Goal: Task Accomplishment & Management: Manage account settings

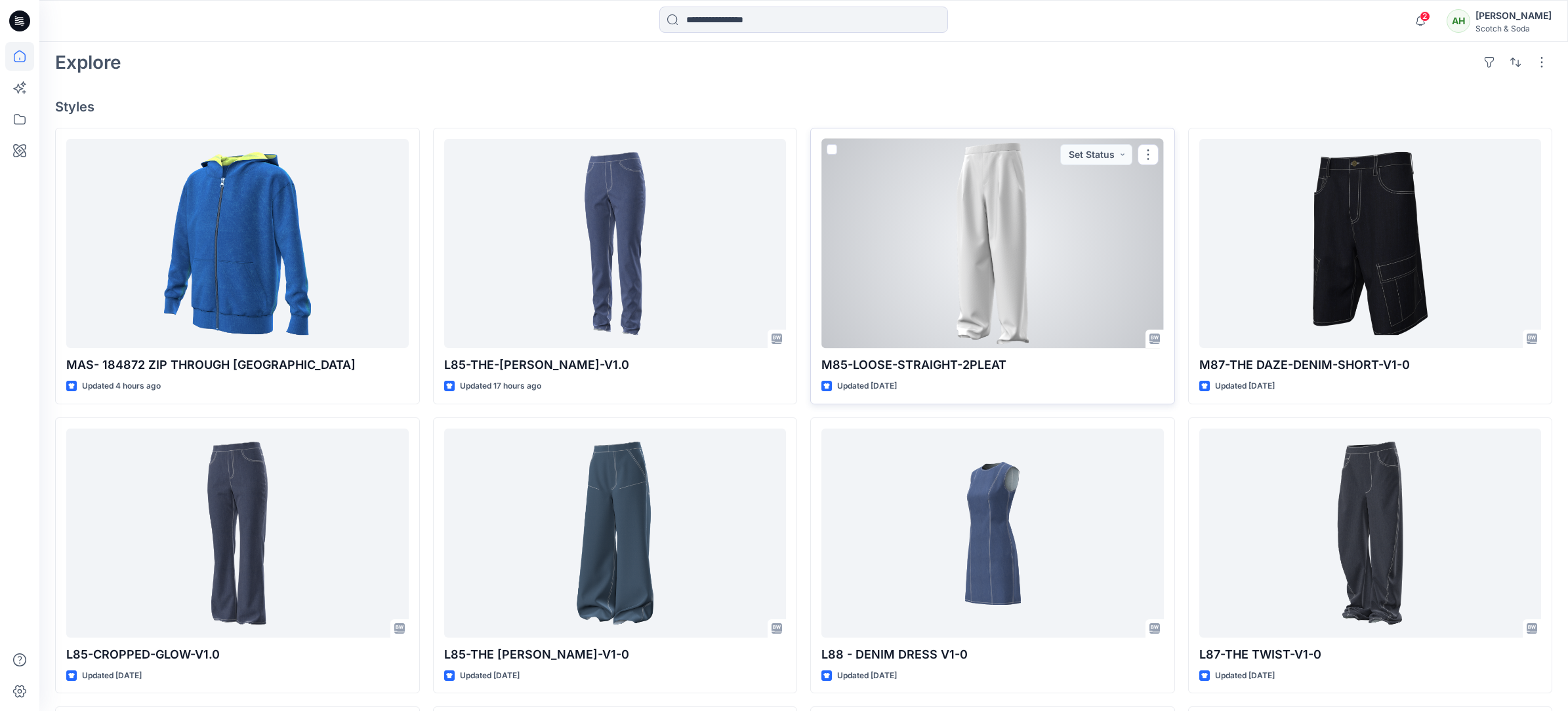
scroll to position [382, 0]
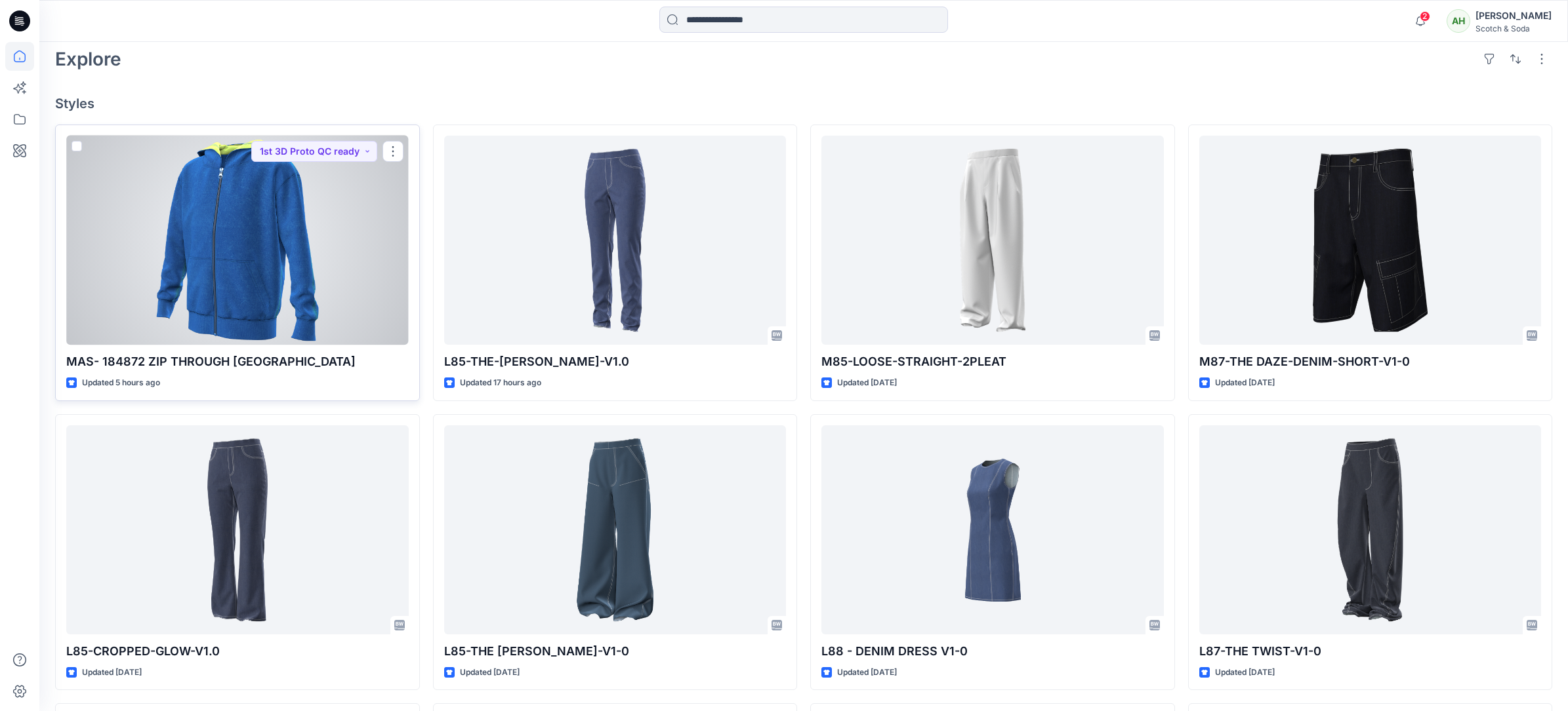
click at [334, 377] on div "Updated 5 hours ago" at bounding box center [237, 383] width 342 height 14
click at [297, 274] on div at bounding box center [237, 241] width 342 height 209
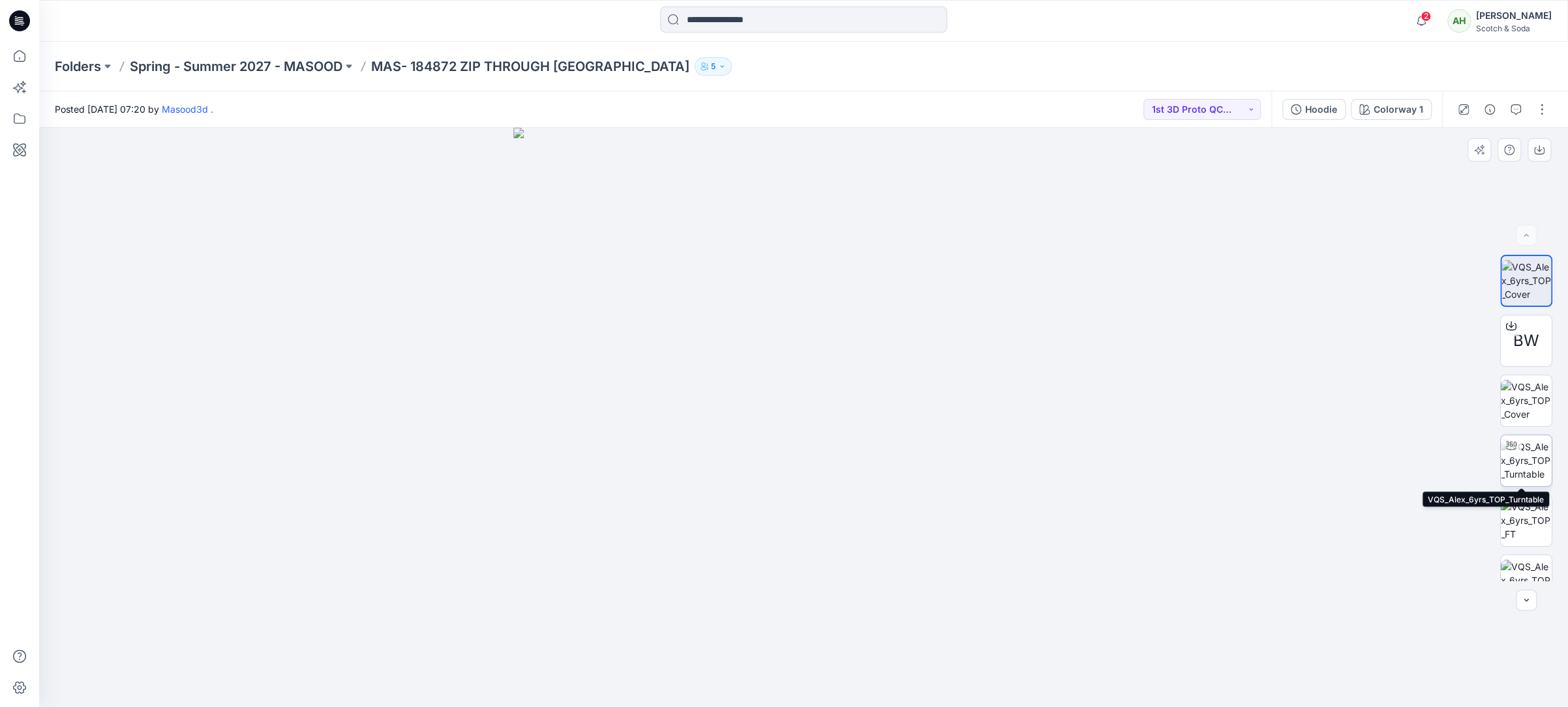
click at [1532, 455] on img at bounding box center [1526, 460] width 51 height 41
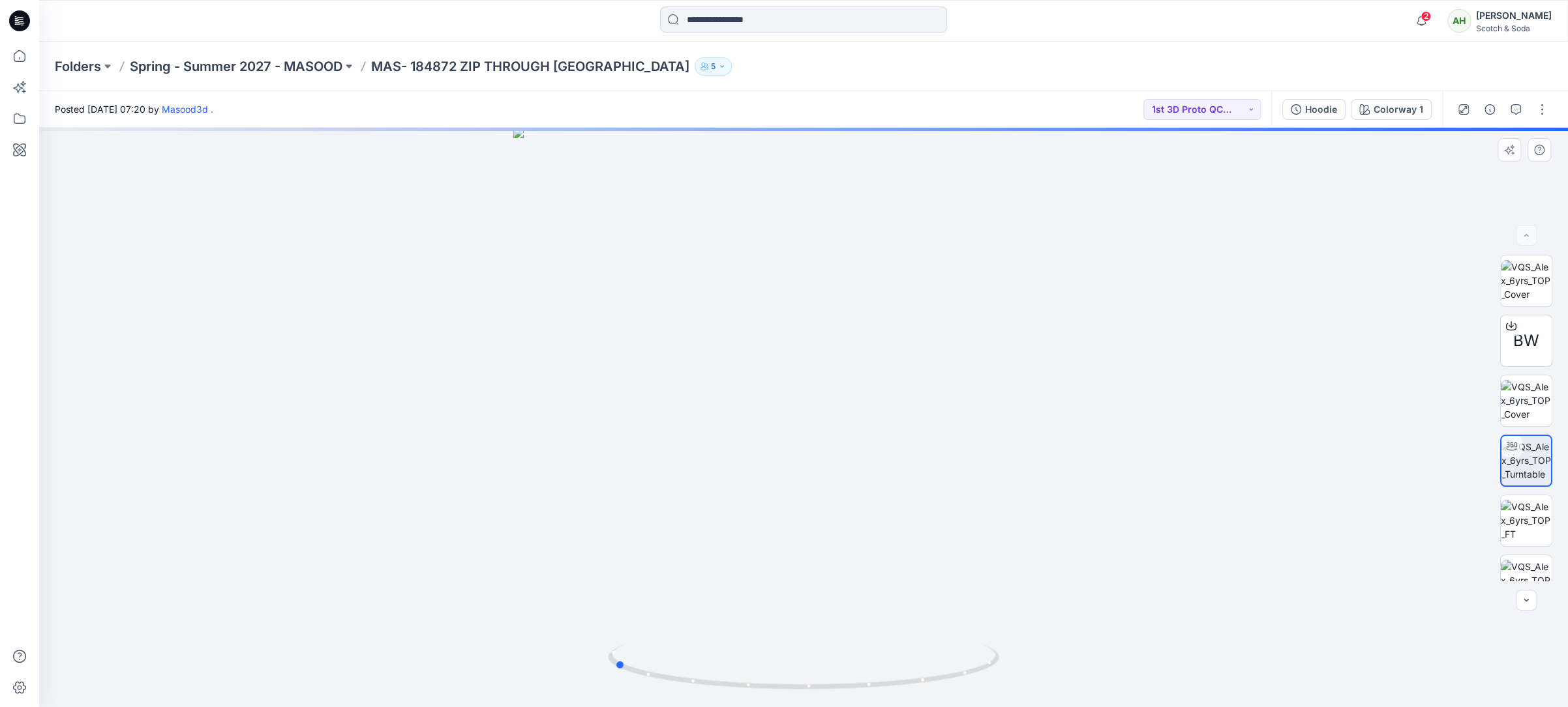
drag, startPoint x: 1238, startPoint y: 395, endPoint x: 1092, endPoint y: 395, distance: 146.0
click at [1092, 395] on div at bounding box center [803, 417] width 1528 height 579
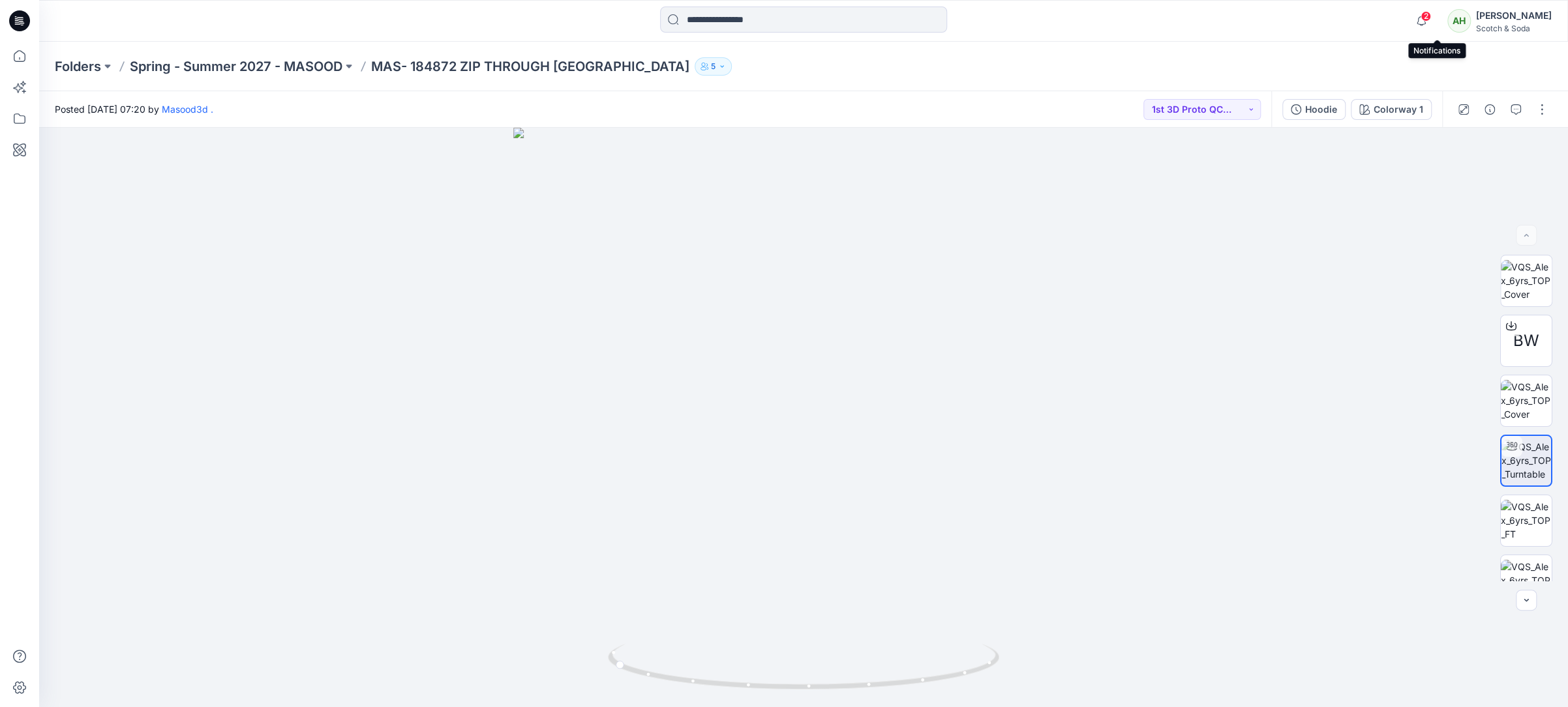
click at [1431, 20] on span "2" at bounding box center [1425, 16] width 11 height 11
click at [1428, 19] on span at bounding box center [1425, 16] width 7 height 7
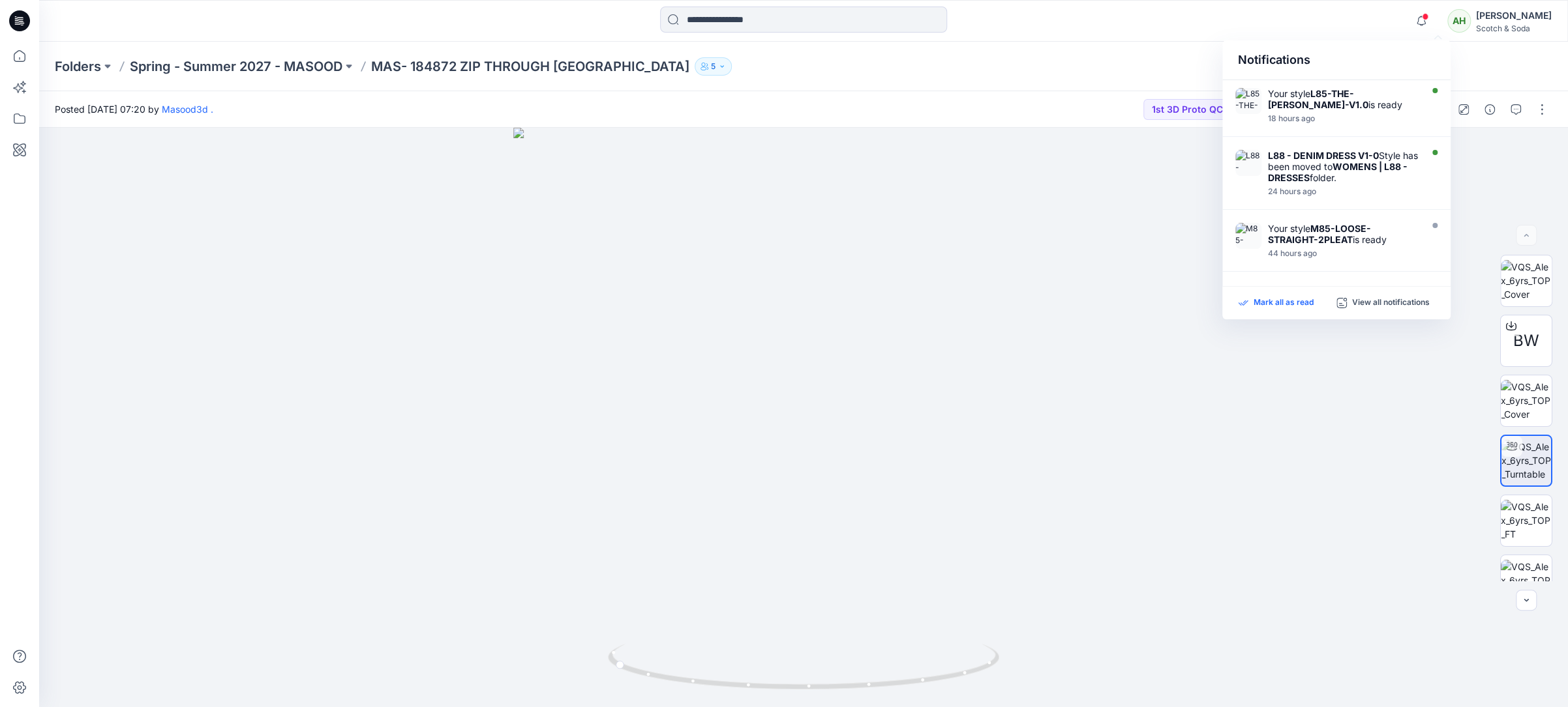
click at [1273, 302] on p "Mark all as read" at bounding box center [1283, 303] width 60 height 12
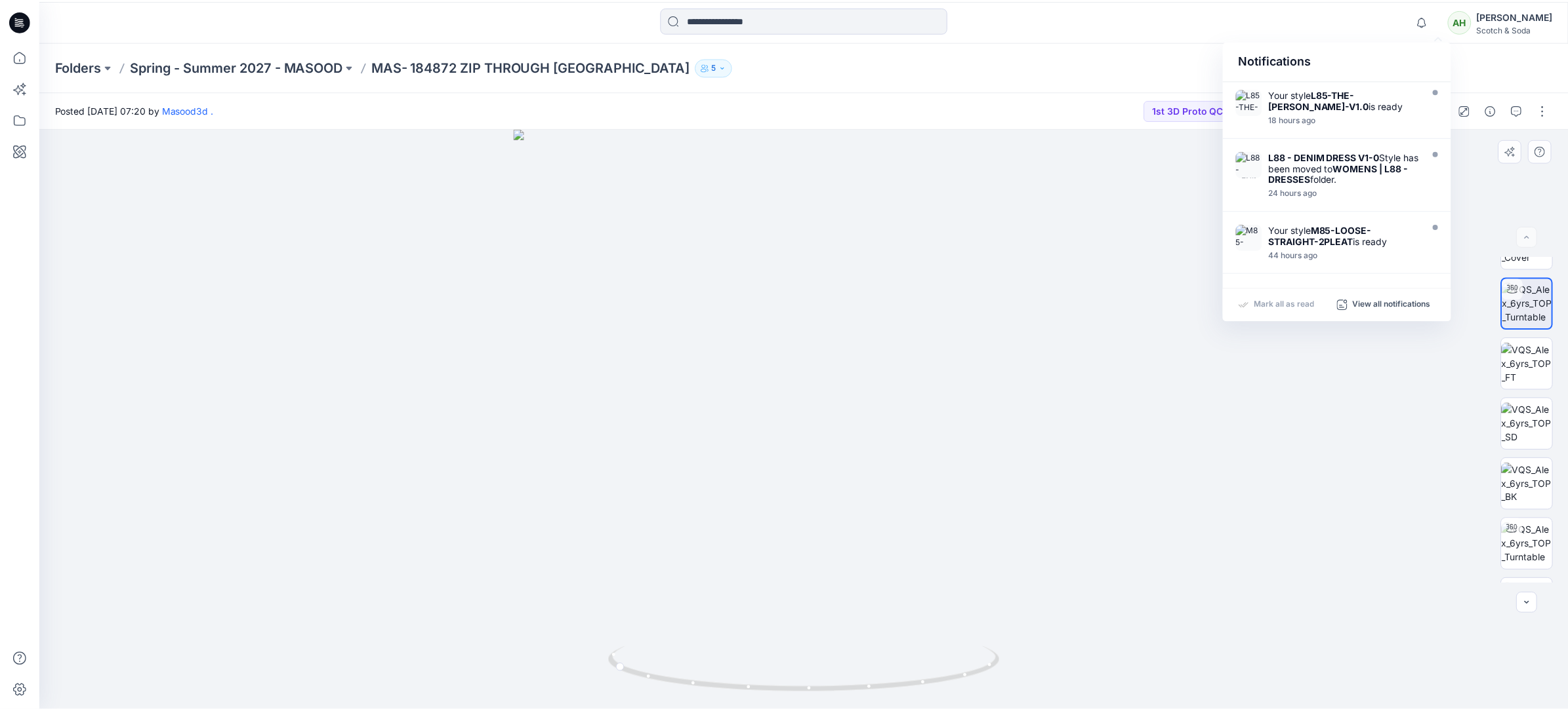
scroll to position [387, 0]
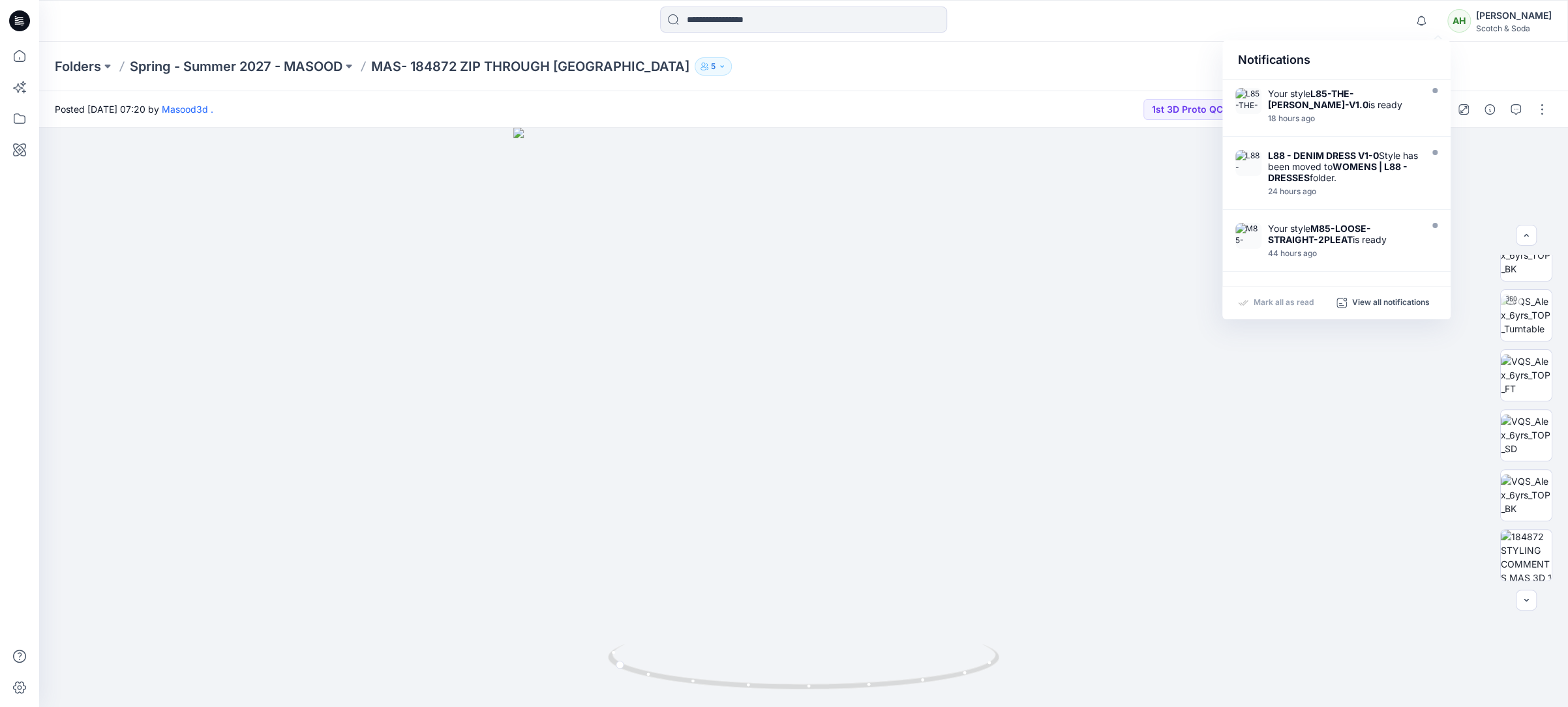
click at [792, 114] on div "Posted [DATE] 07:20 by Masood3d . 1st 3D Proto QC ready" at bounding box center [654, 109] width 1232 height 35
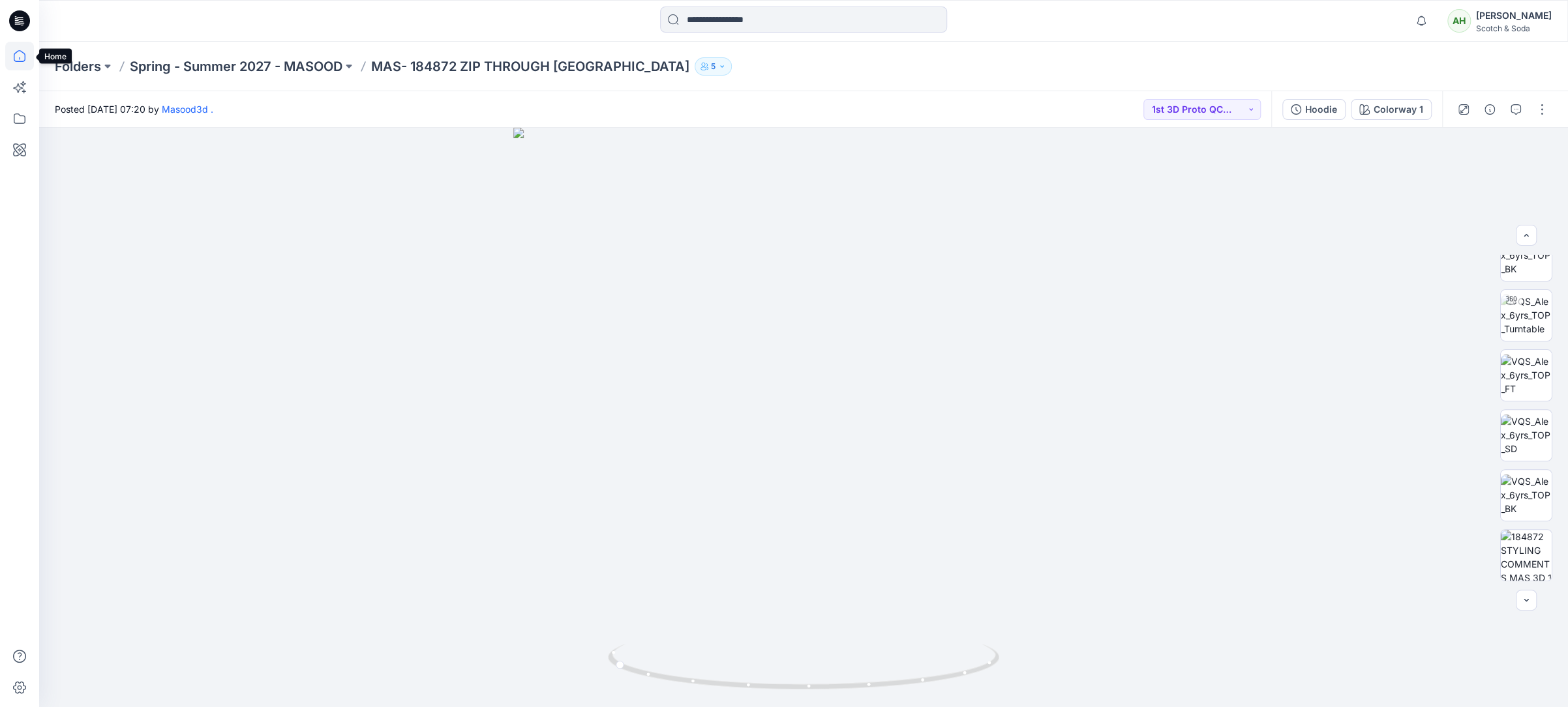
click at [18, 59] on icon at bounding box center [19, 56] width 29 height 29
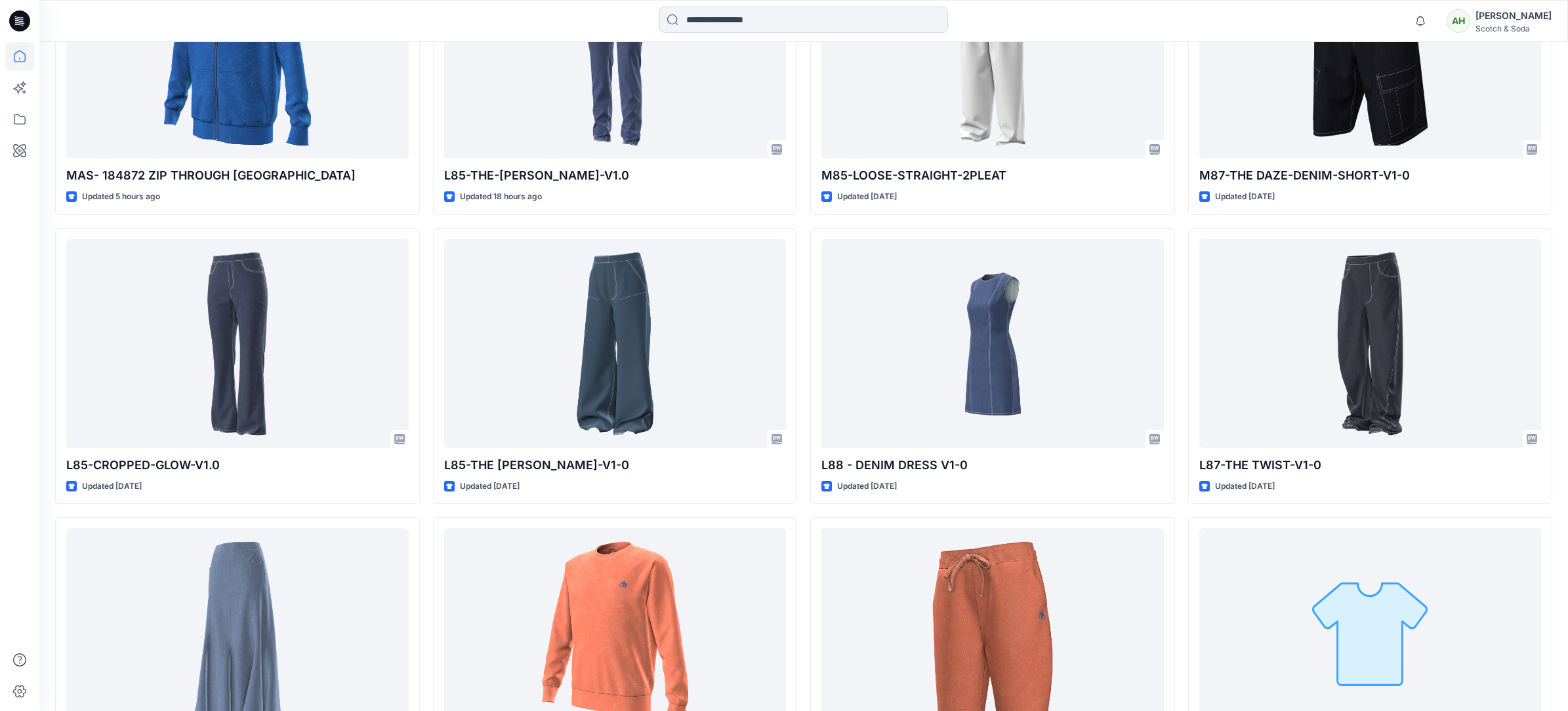
scroll to position [713, 0]
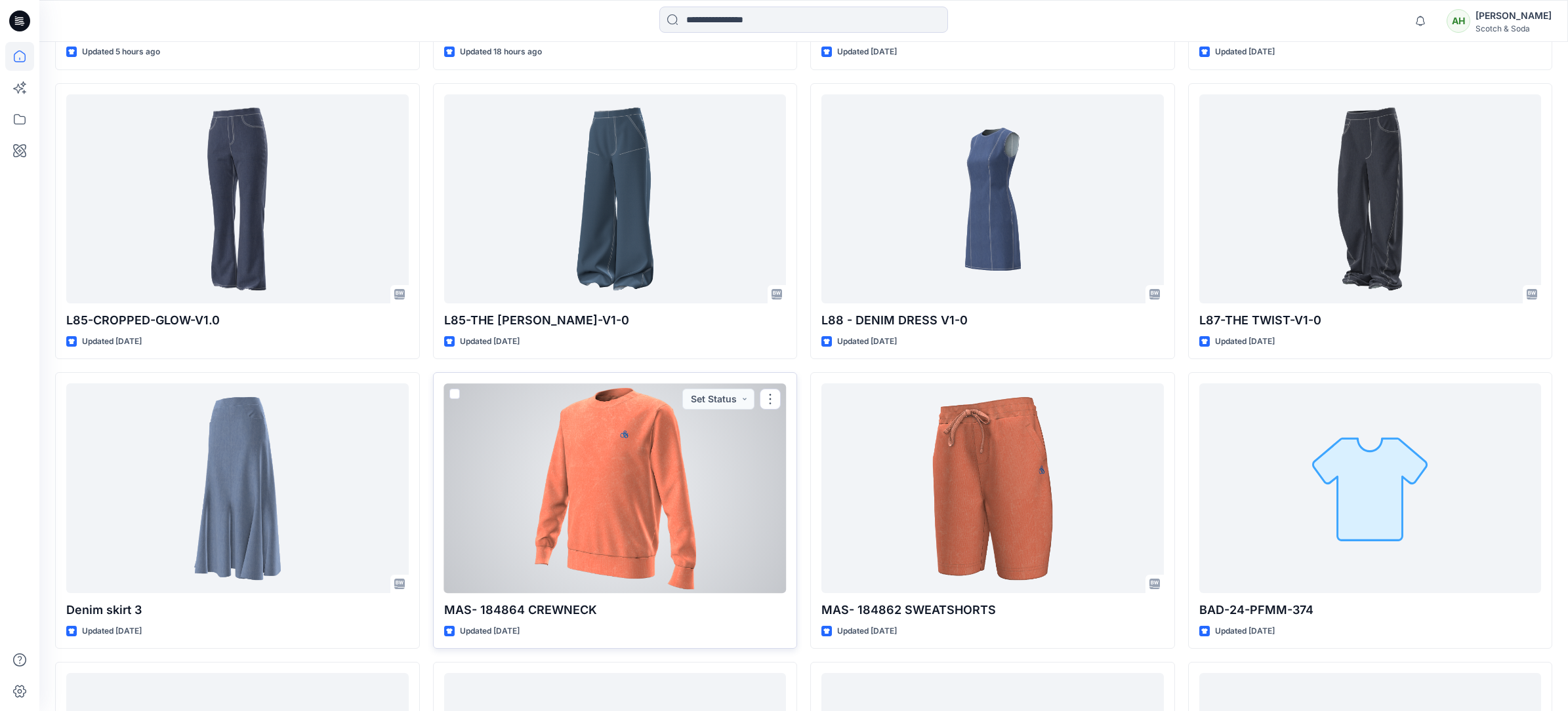
click at [636, 452] on div at bounding box center [615, 488] width 342 height 209
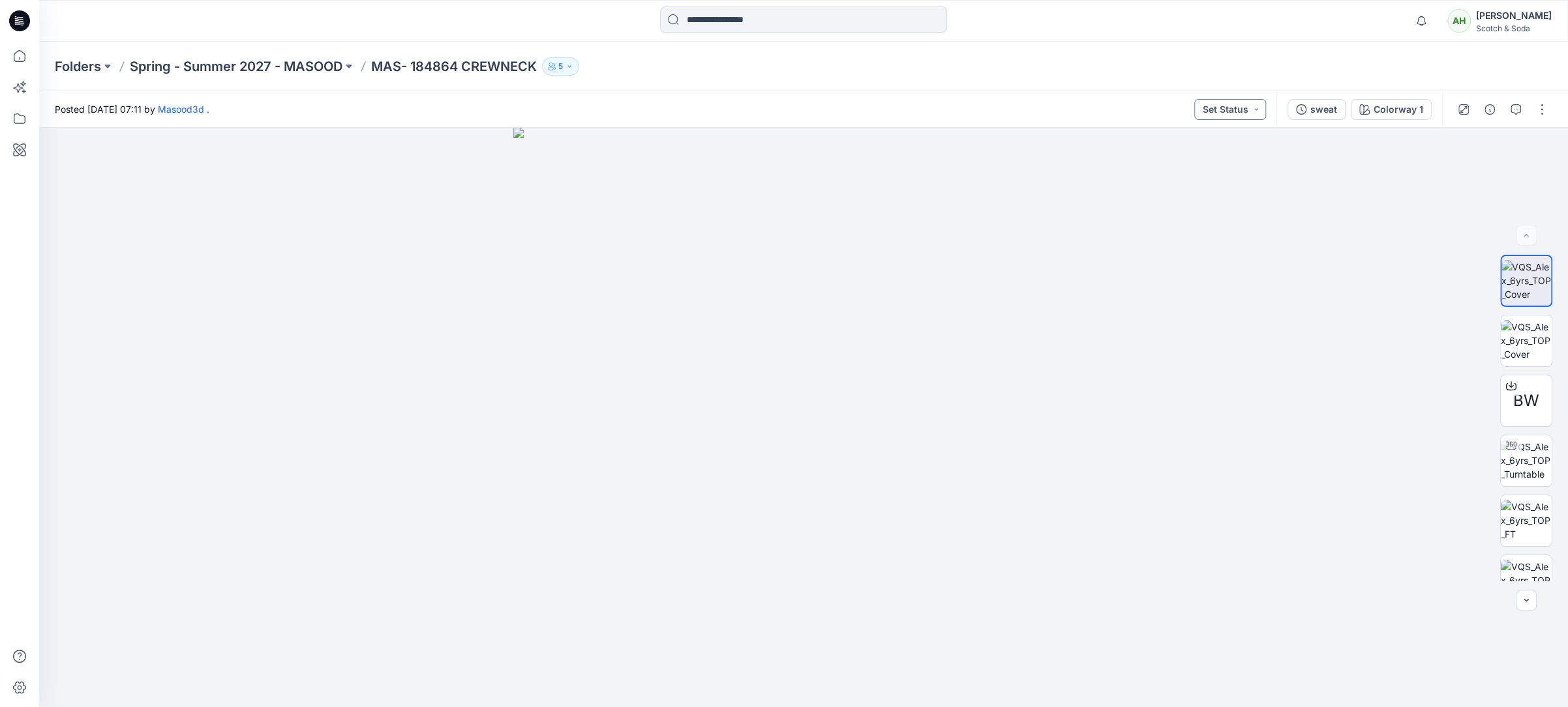
click at [1260, 106] on button "Set Status" at bounding box center [1230, 109] width 72 height 21
click at [1255, 110] on button "Set Status" at bounding box center [1230, 109] width 72 height 21
click at [1226, 196] on p "Vendor resubmit 3D sample" at bounding box center [1213, 199] width 73 height 17
click at [314, 68] on p "Spring - Summer 2027 - MASOOD" at bounding box center [236, 67] width 213 height 18
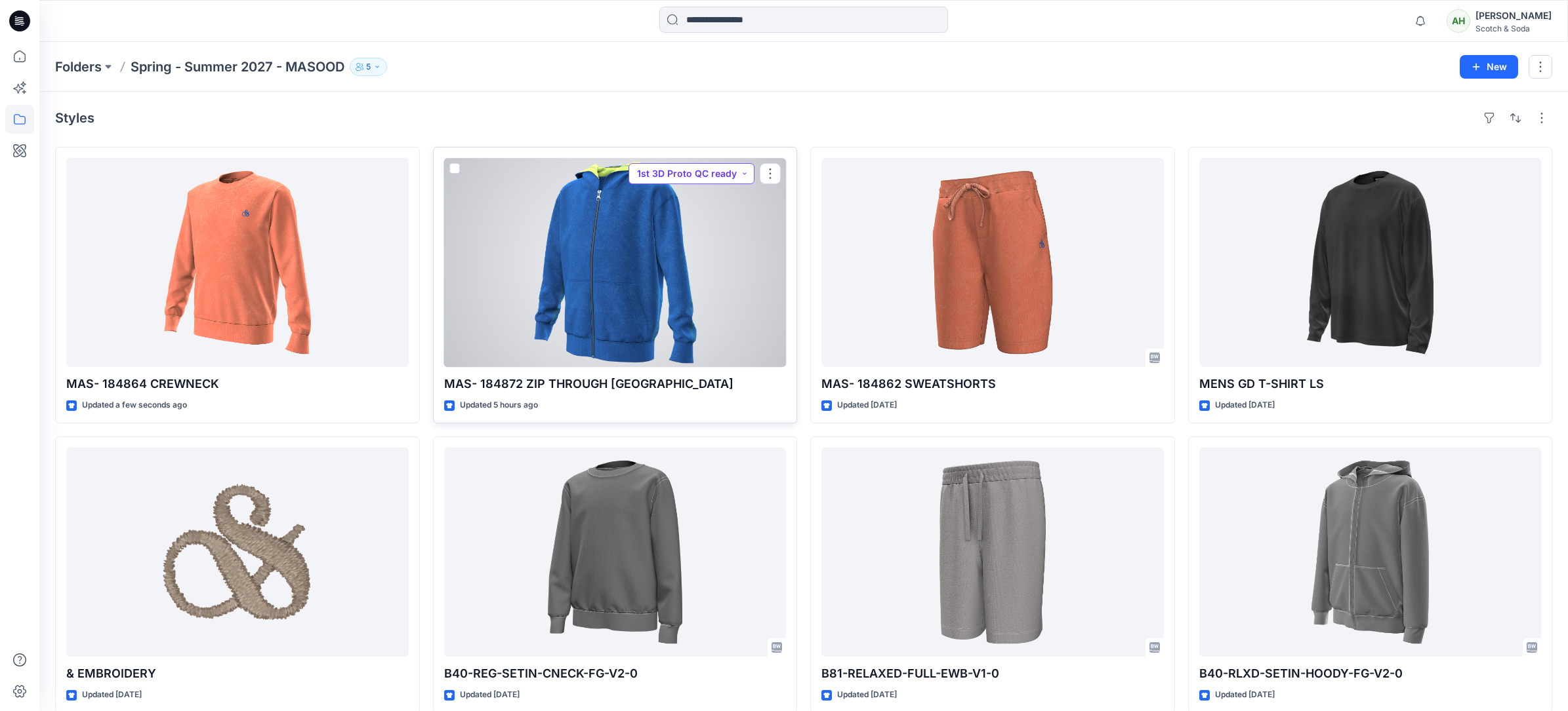
click at [704, 173] on button "1st 3D Proto QC ready" at bounding box center [691, 173] width 126 height 21
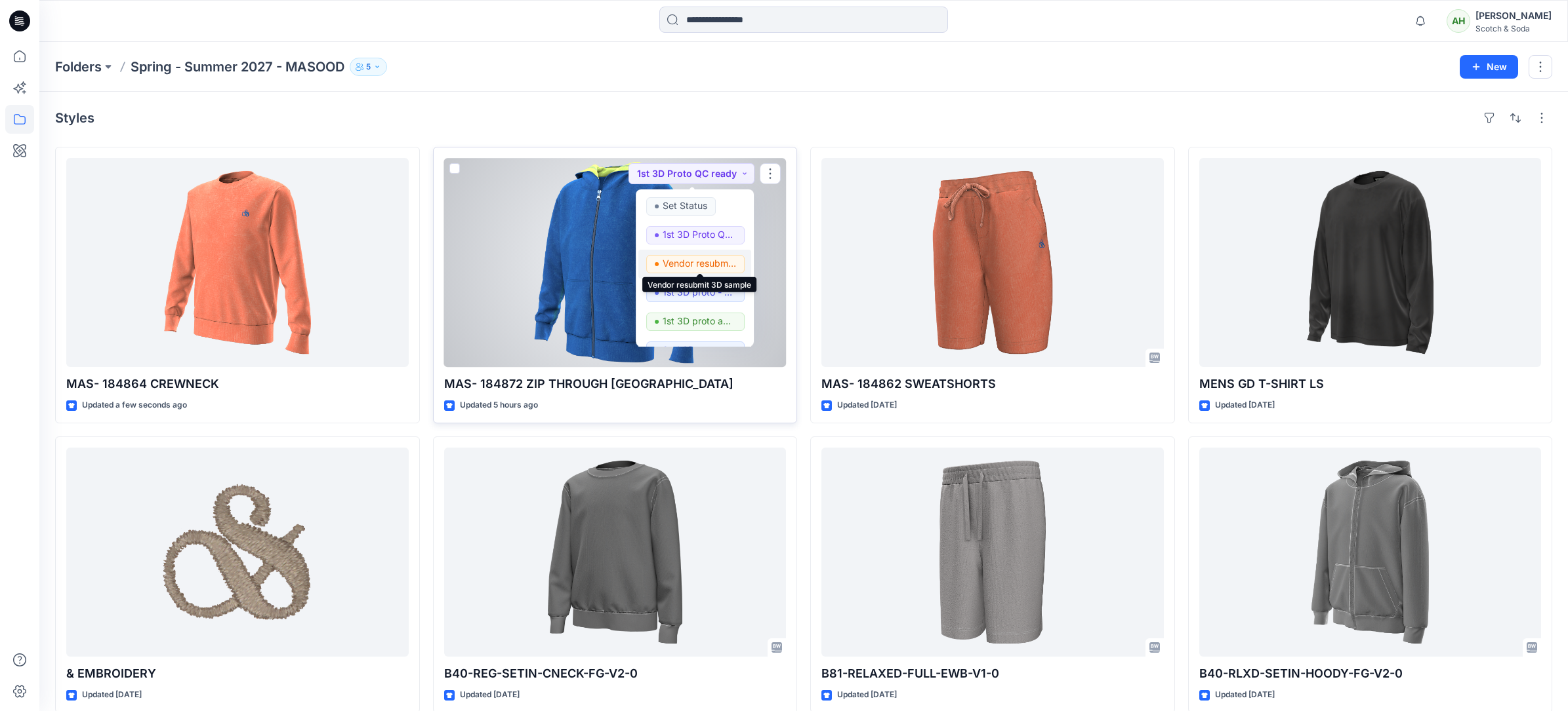
click at [697, 261] on p "Vendor resubmit 3D sample" at bounding box center [699, 263] width 73 height 17
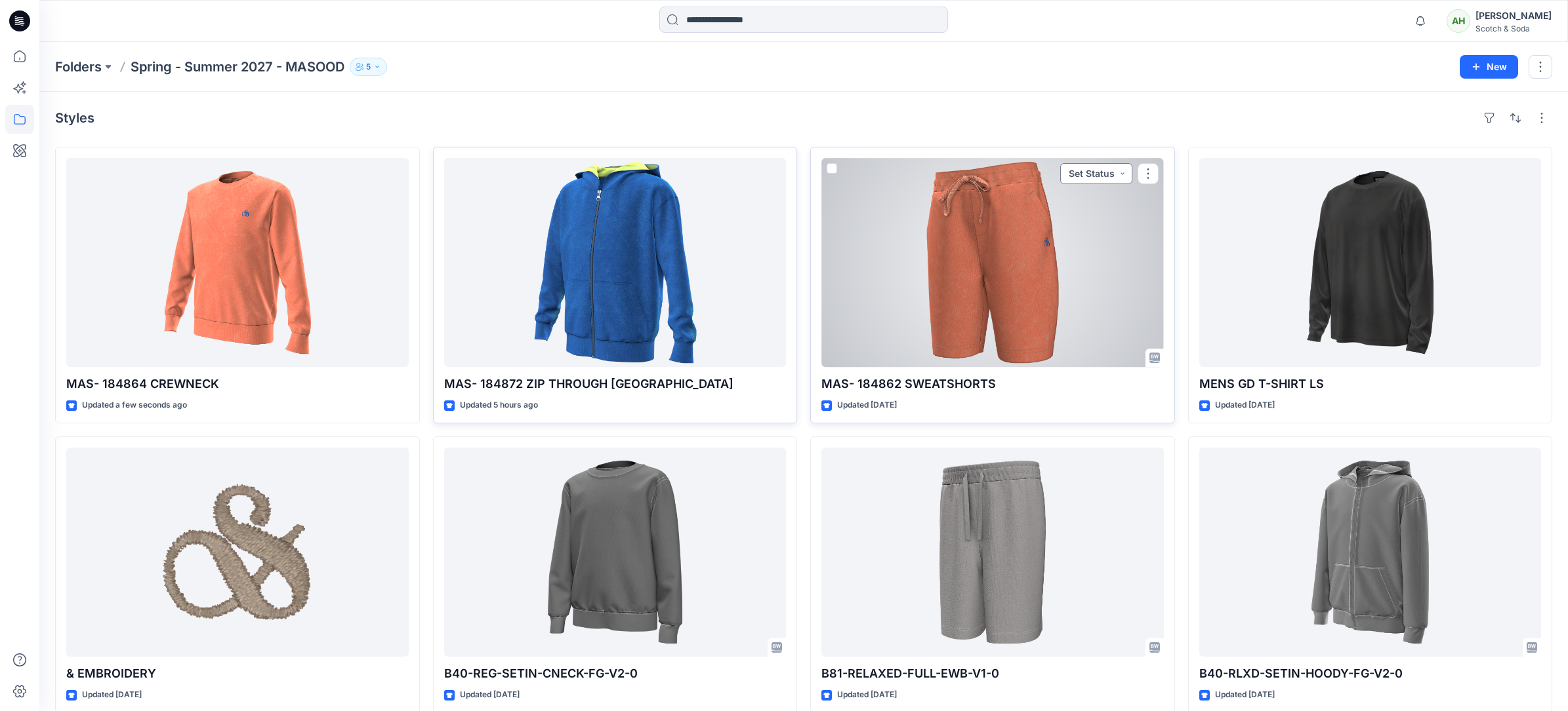
click at [1090, 176] on button "Set Status" at bounding box center [1096, 173] width 72 height 21
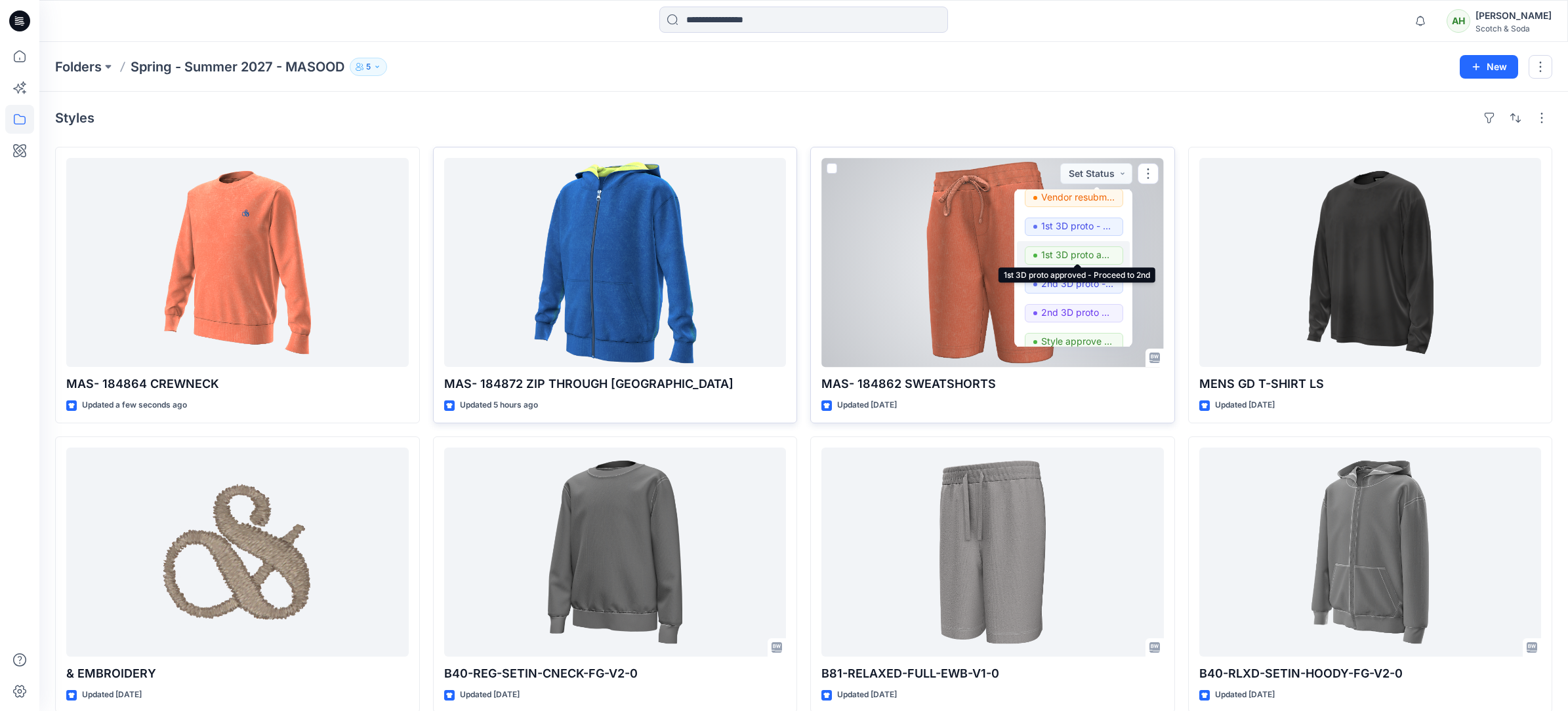
scroll to position [67, 0]
click at [1101, 252] on p "1st 3D proto approved - Proceed to 2nd" at bounding box center [1077, 254] width 73 height 17
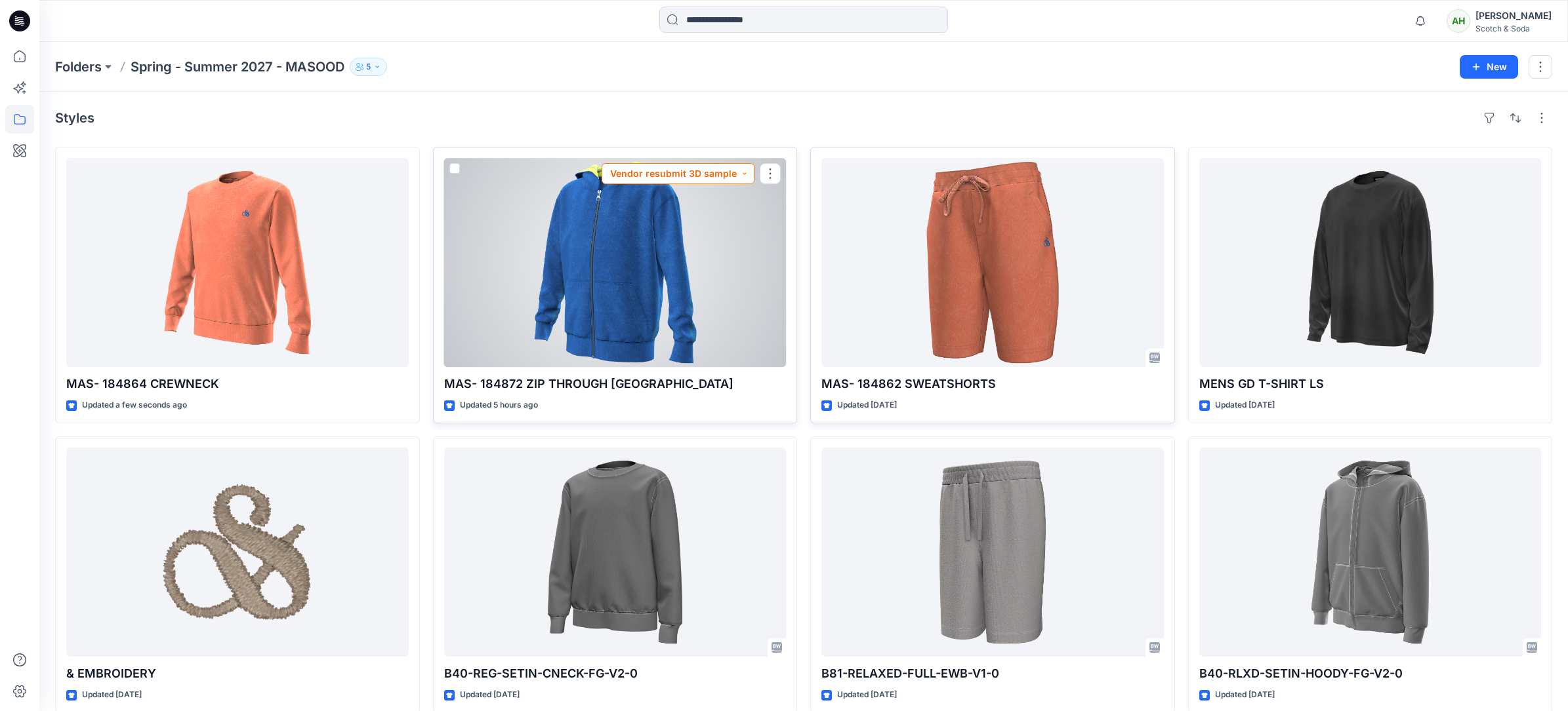
click at [711, 173] on button "Vendor resubmit 3D sample" at bounding box center [678, 173] width 153 height 21
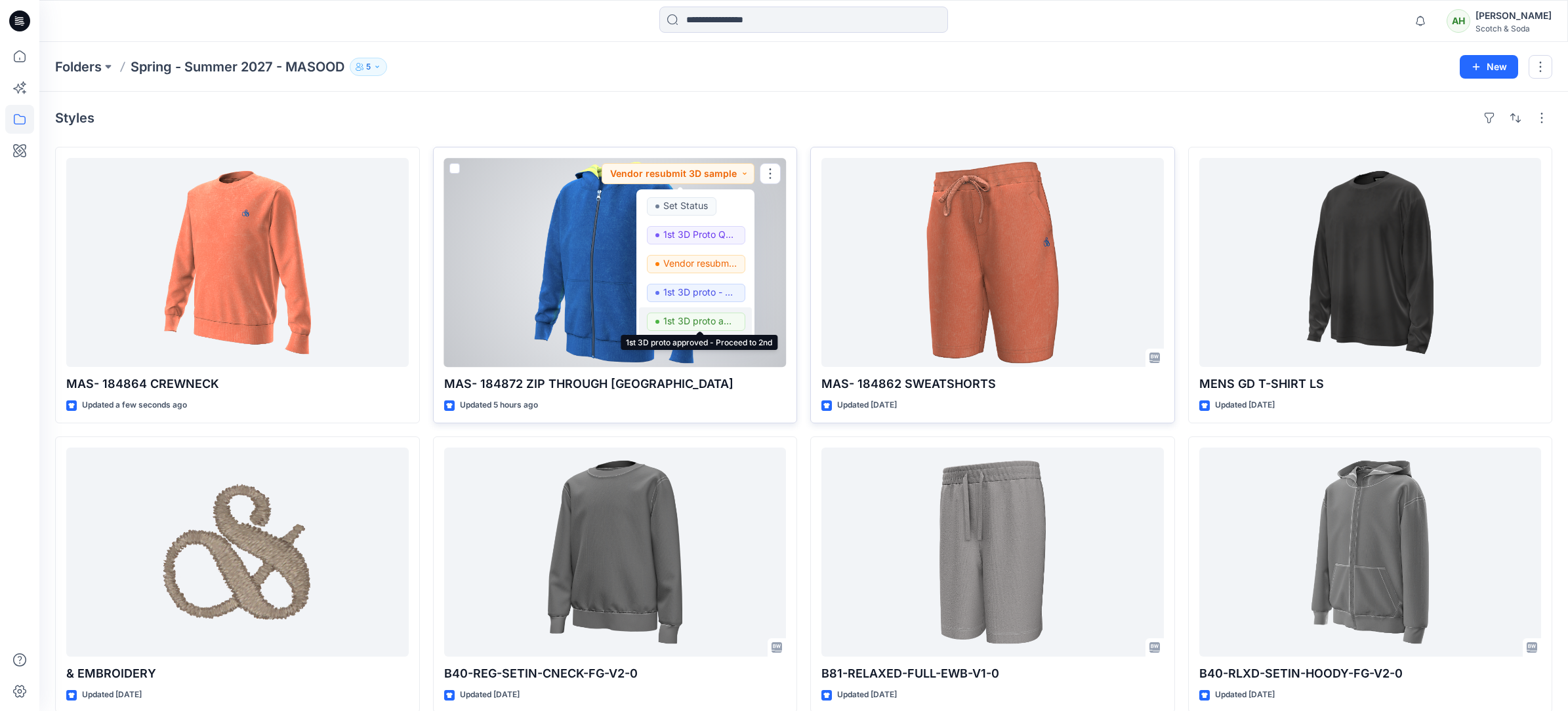
click at [691, 314] on p "1st 3D proto approved - Proceed to 2nd" at bounding box center [700, 321] width 73 height 17
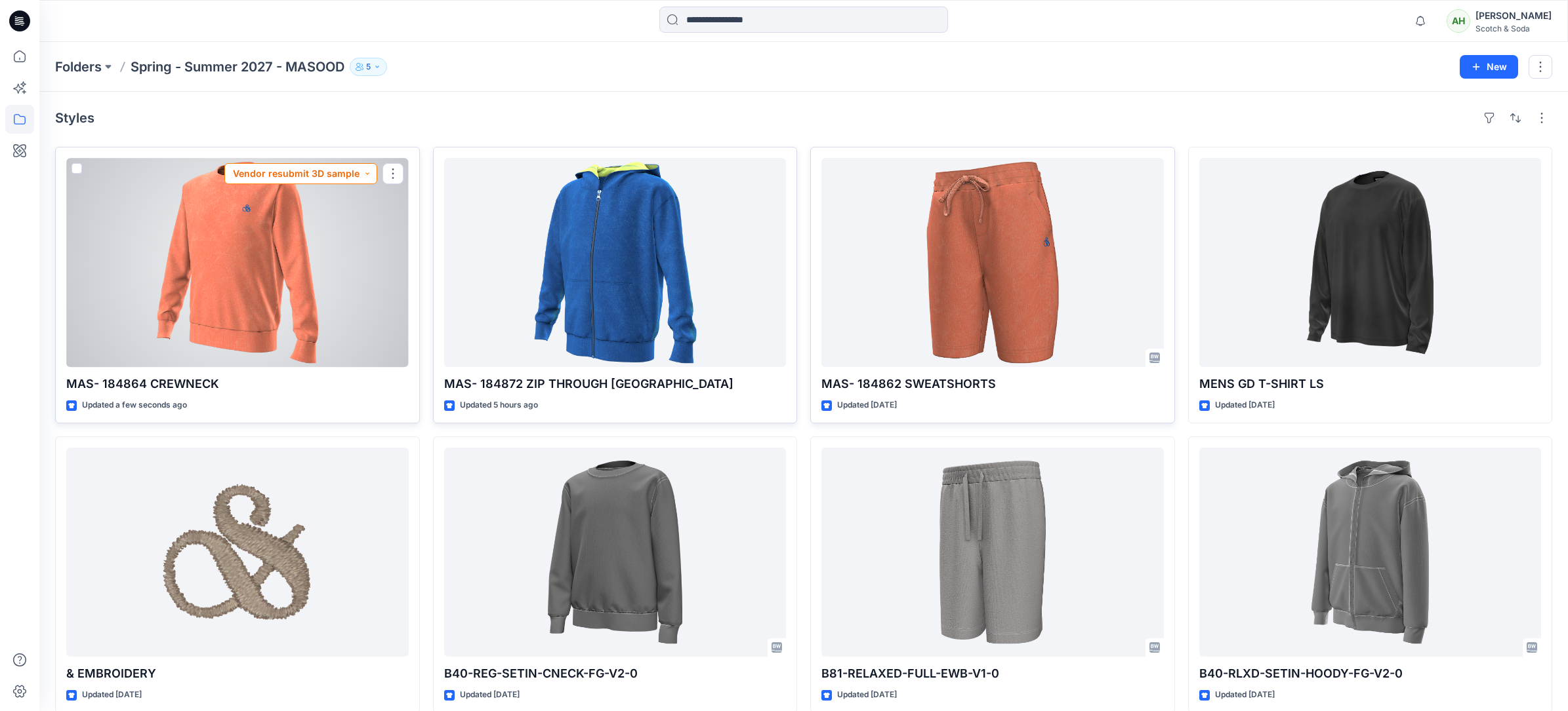
click at [354, 173] on button "Vendor resubmit 3D sample" at bounding box center [300, 173] width 153 height 21
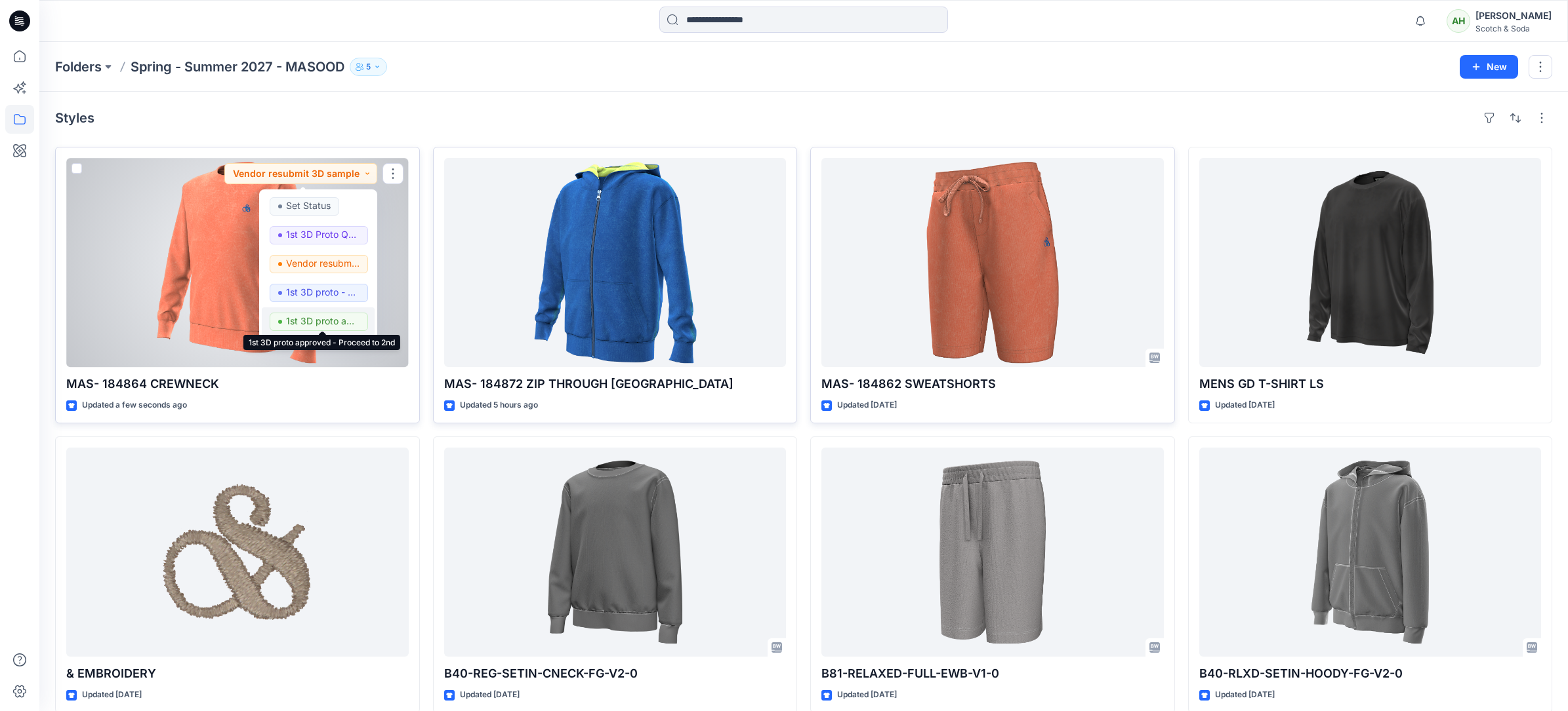
click at [335, 314] on p "1st 3D proto approved - Proceed to 2nd" at bounding box center [323, 321] width 73 height 17
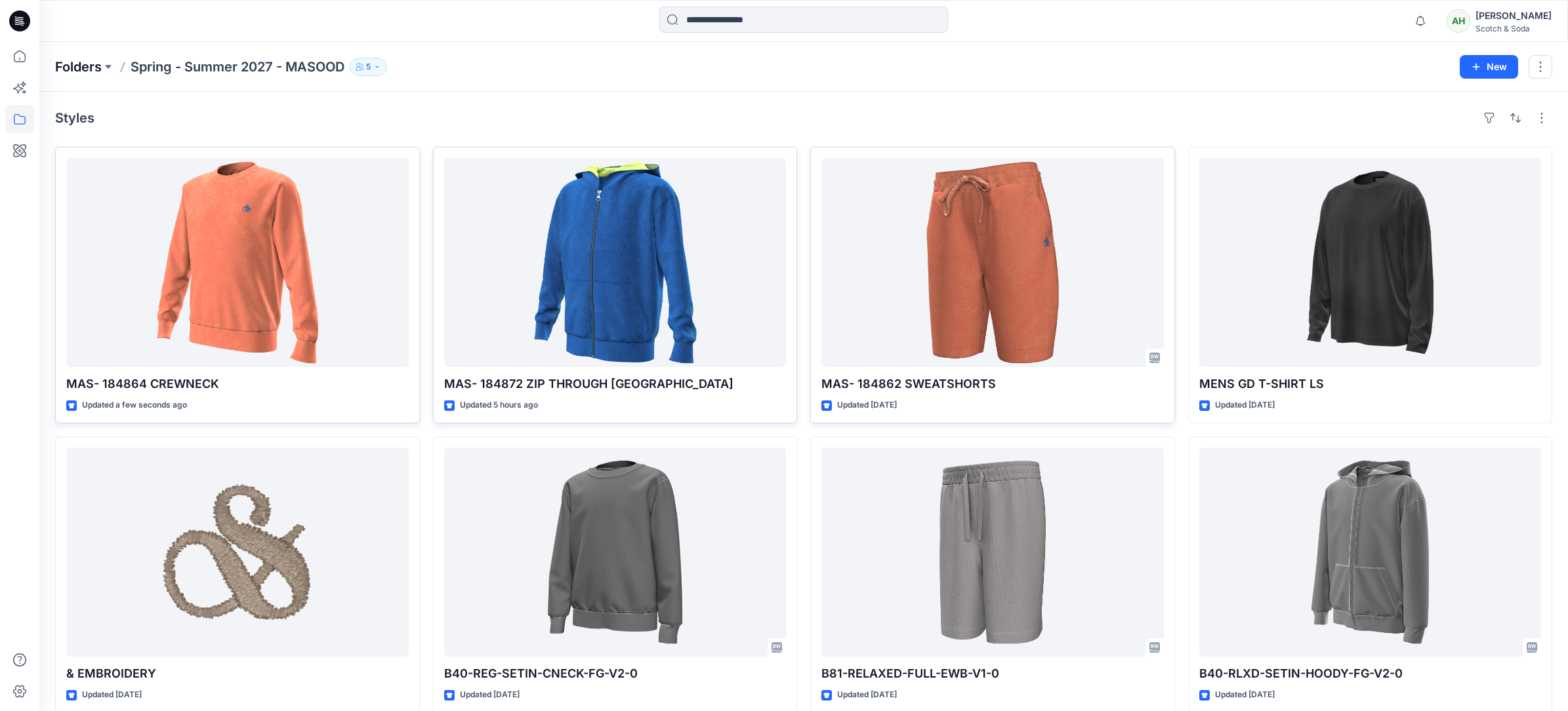
click at [90, 66] on p "Folders" at bounding box center [78, 67] width 46 height 18
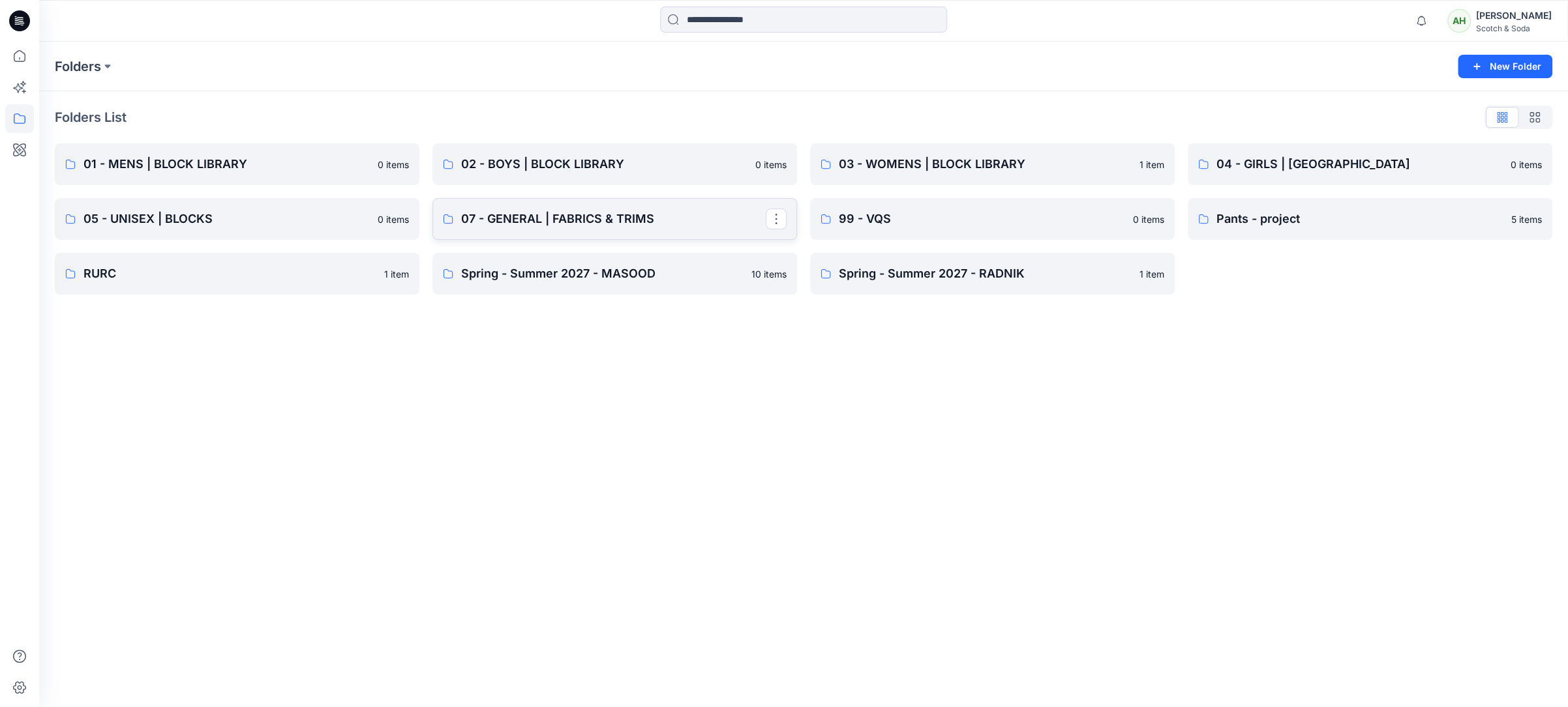
click at [638, 215] on p "07 - GENERAL | FABRICS & TRIMS" at bounding box center [613, 219] width 305 height 18
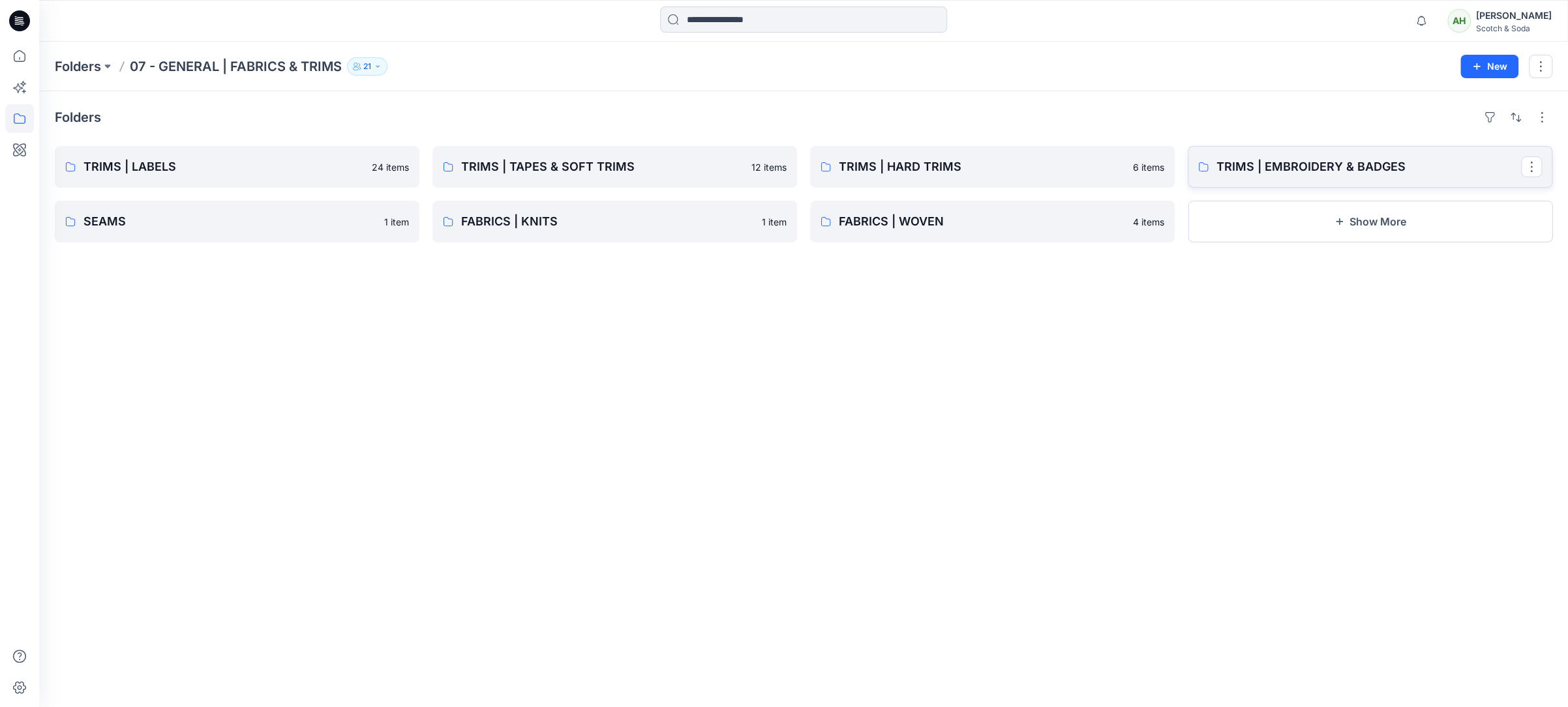
click at [1328, 154] on link "TRIMS | EMBROIDERY & BADGES" at bounding box center [1370, 167] width 365 height 42
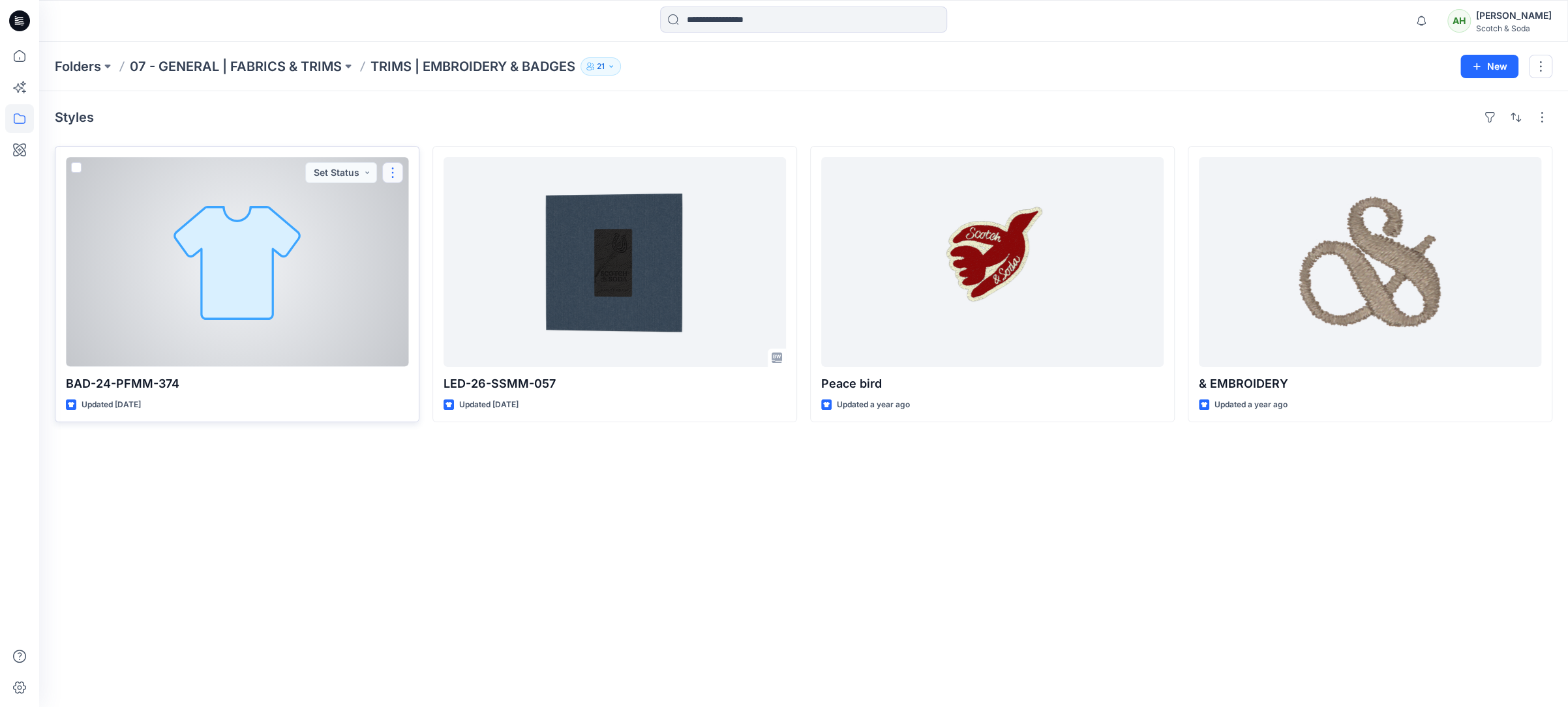
click at [393, 176] on button "button" at bounding box center [392, 172] width 21 height 21
click at [433, 274] on p "Duplicate to..." at bounding box center [438, 276] width 59 height 14
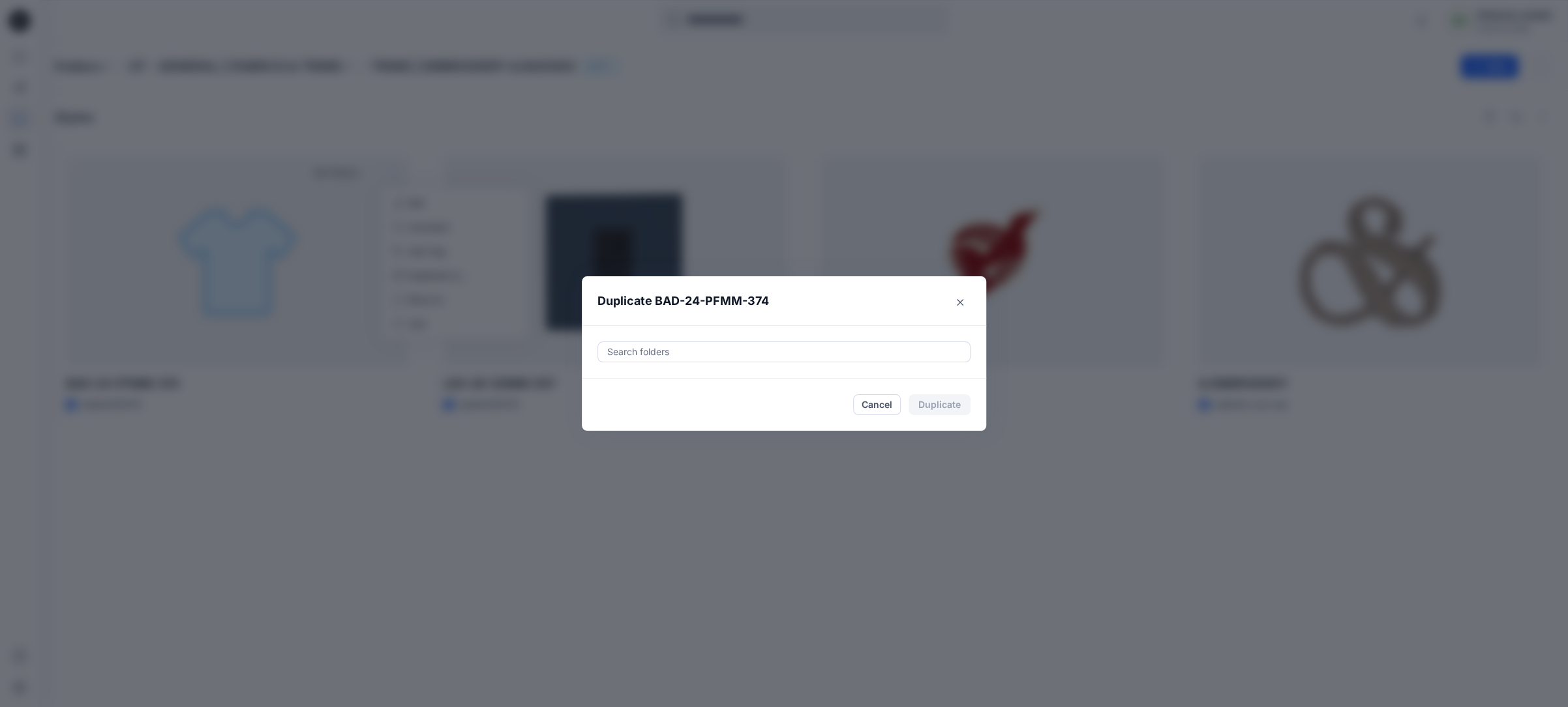
click at [645, 351] on div at bounding box center [783, 351] width 356 height 16
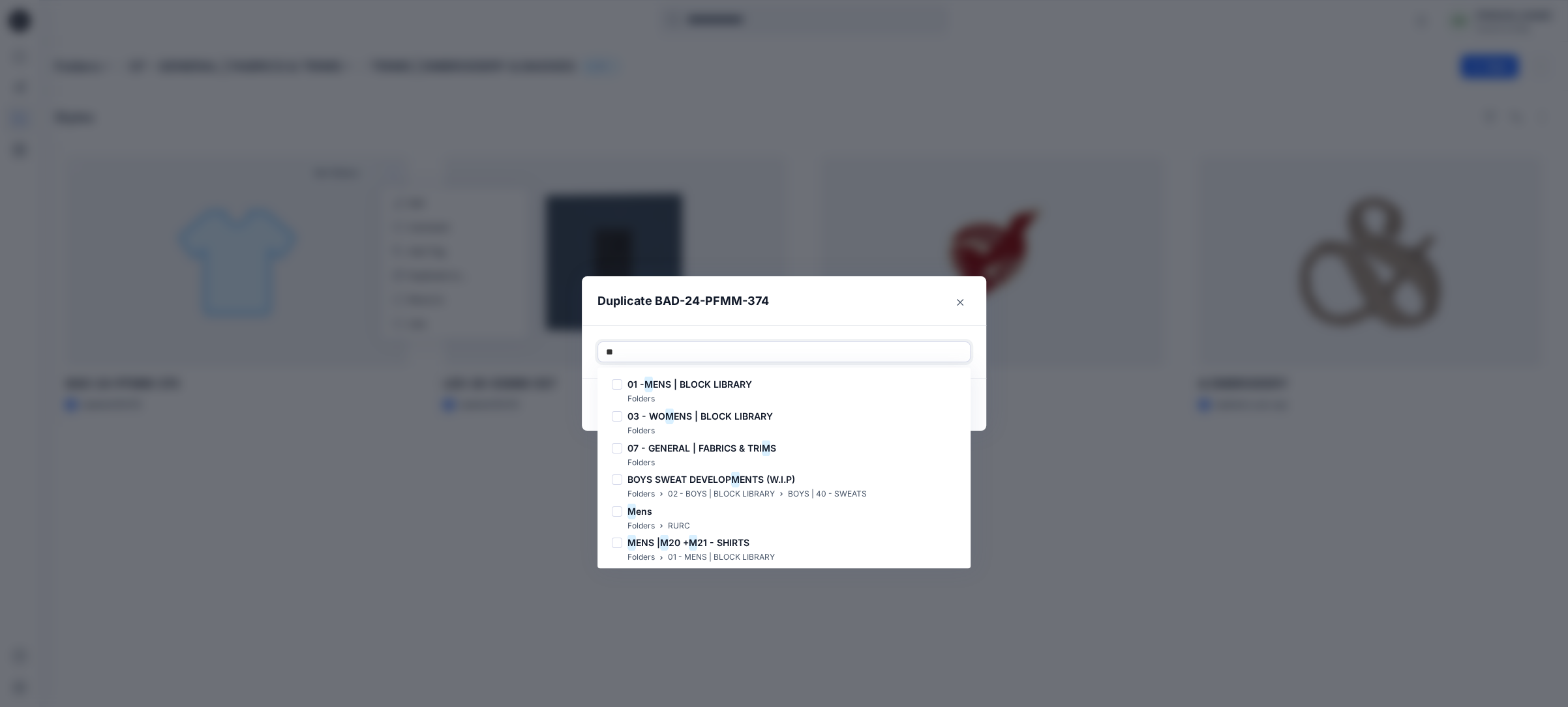
type input "***"
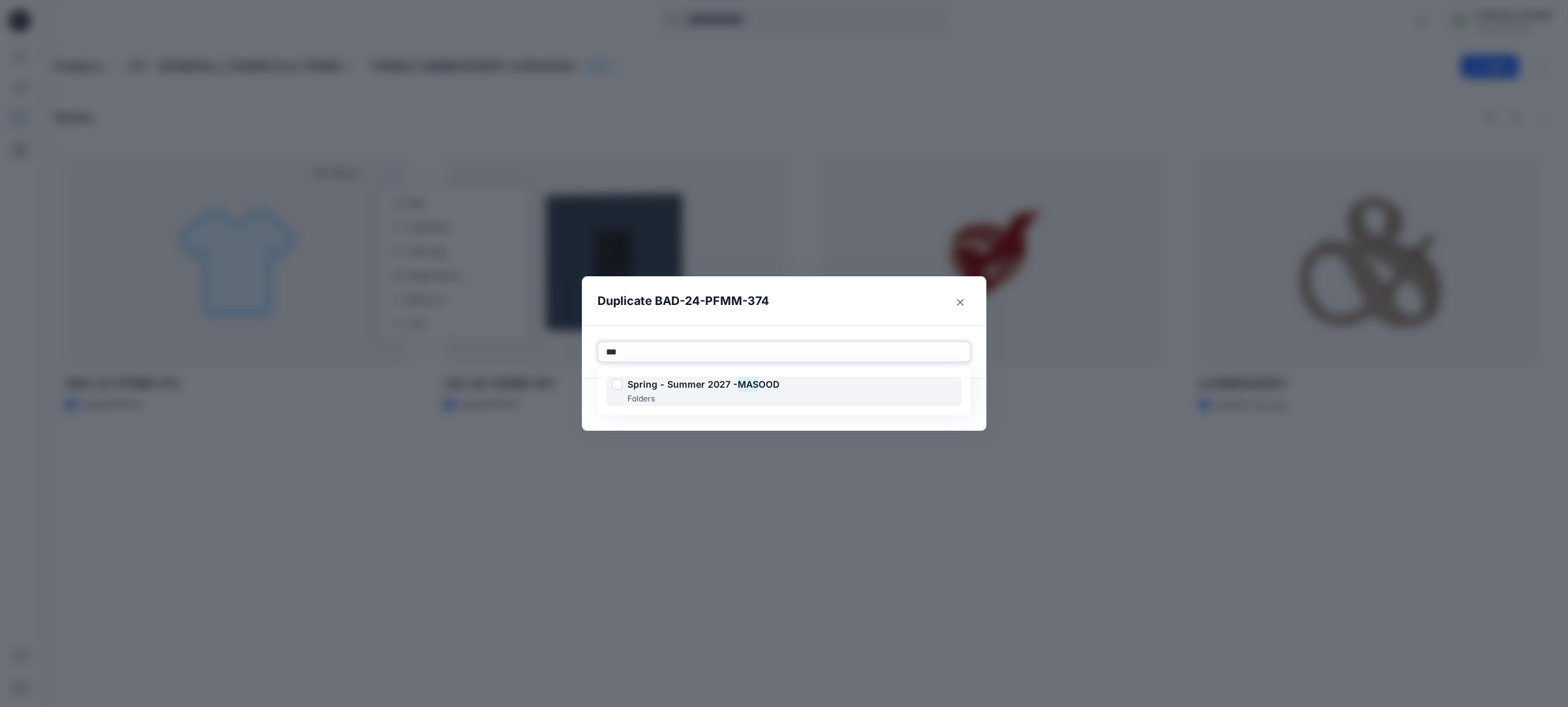
click at [747, 381] on mark "MAS" at bounding box center [748, 384] width 21 height 17
click at [909, 393] on div "Spring - Summer 2027 - MAS OOD Folders" at bounding box center [784, 392] width 355 height 30
click at [734, 390] on span "Spring - Summer 2027 -" at bounding box center [682, 384] width 111 height 11
click at [862, 352] on div at bounding box center [875, 351] width 174 height 16
click at [945, 404] on button "Duplicate" at bounding box center [939, 404] width 62 height 21
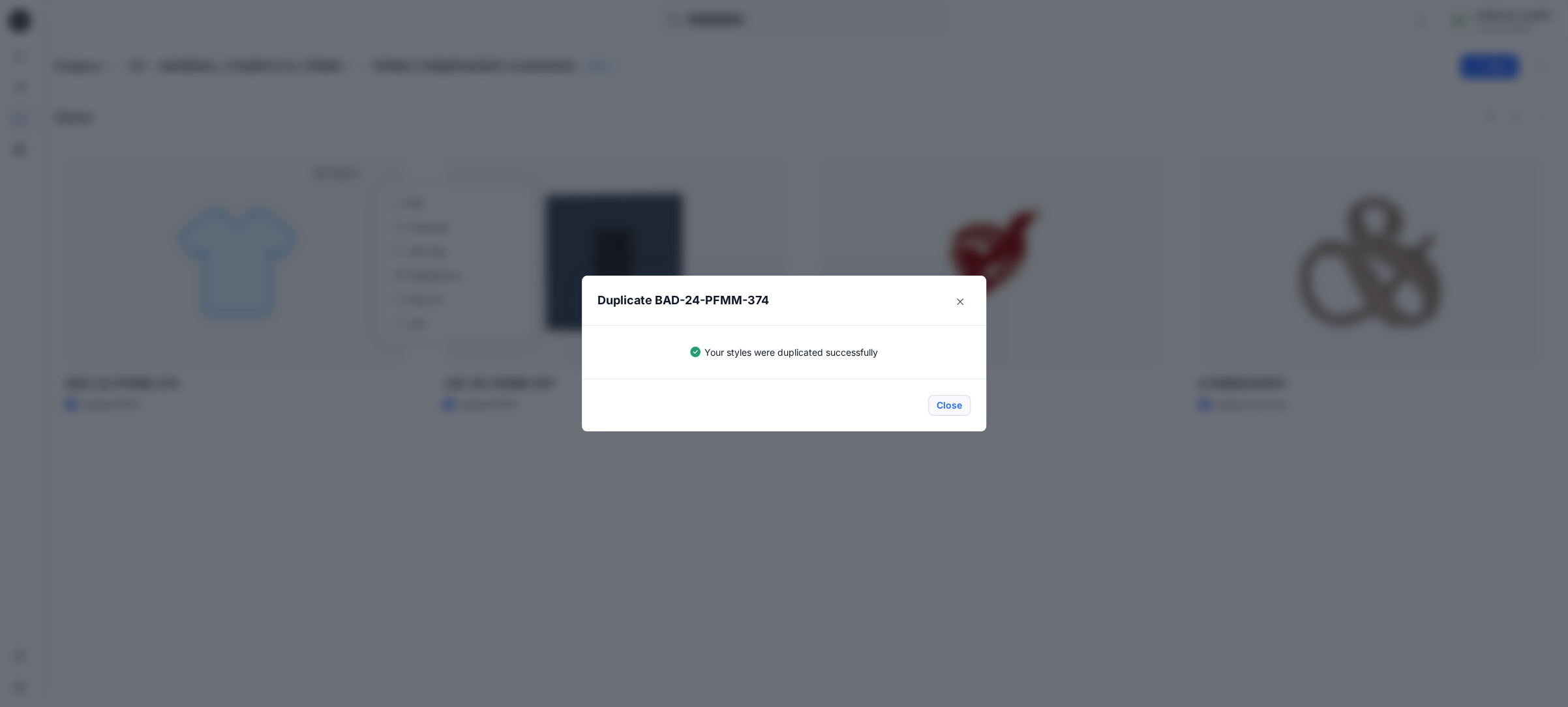
click at [952, 399] on button "Close" at bounding box center [948, 405] width 42 height 21
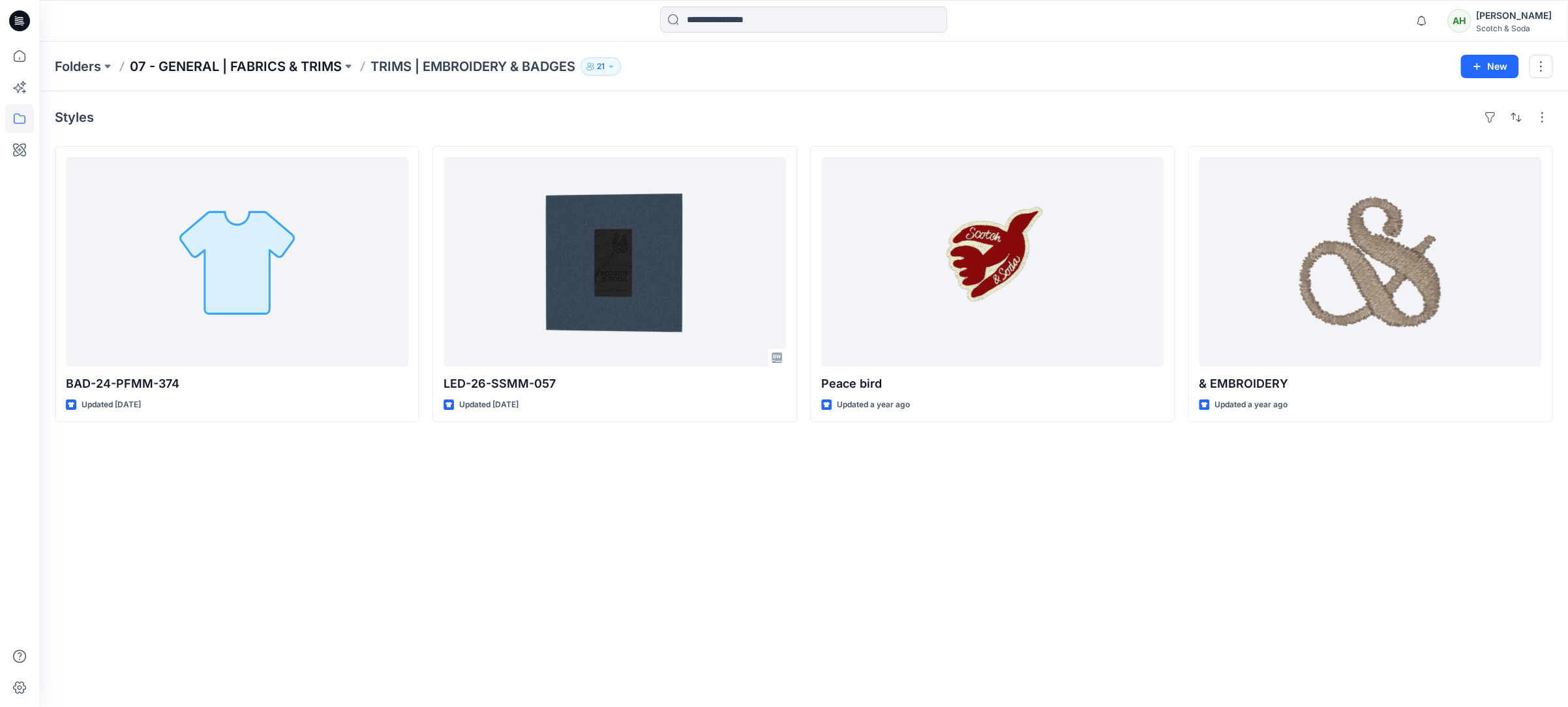
click at [290, 67] on p "07 - GENERAL | FABRICS & TRIMS" at bounding box center [235, 67] width 212 height 18
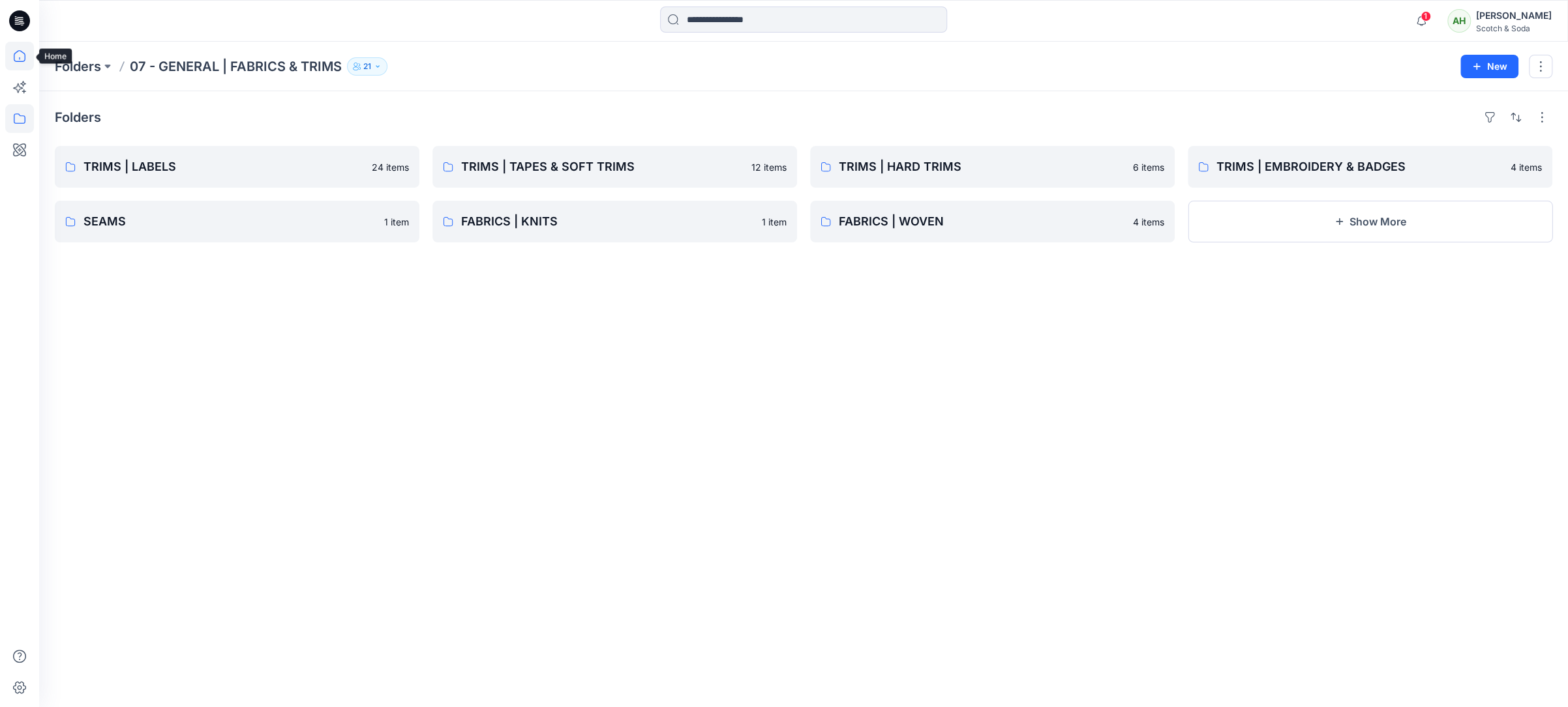
click at [23, 56] on icon at bounding box center [19, 56] width 29 height 29
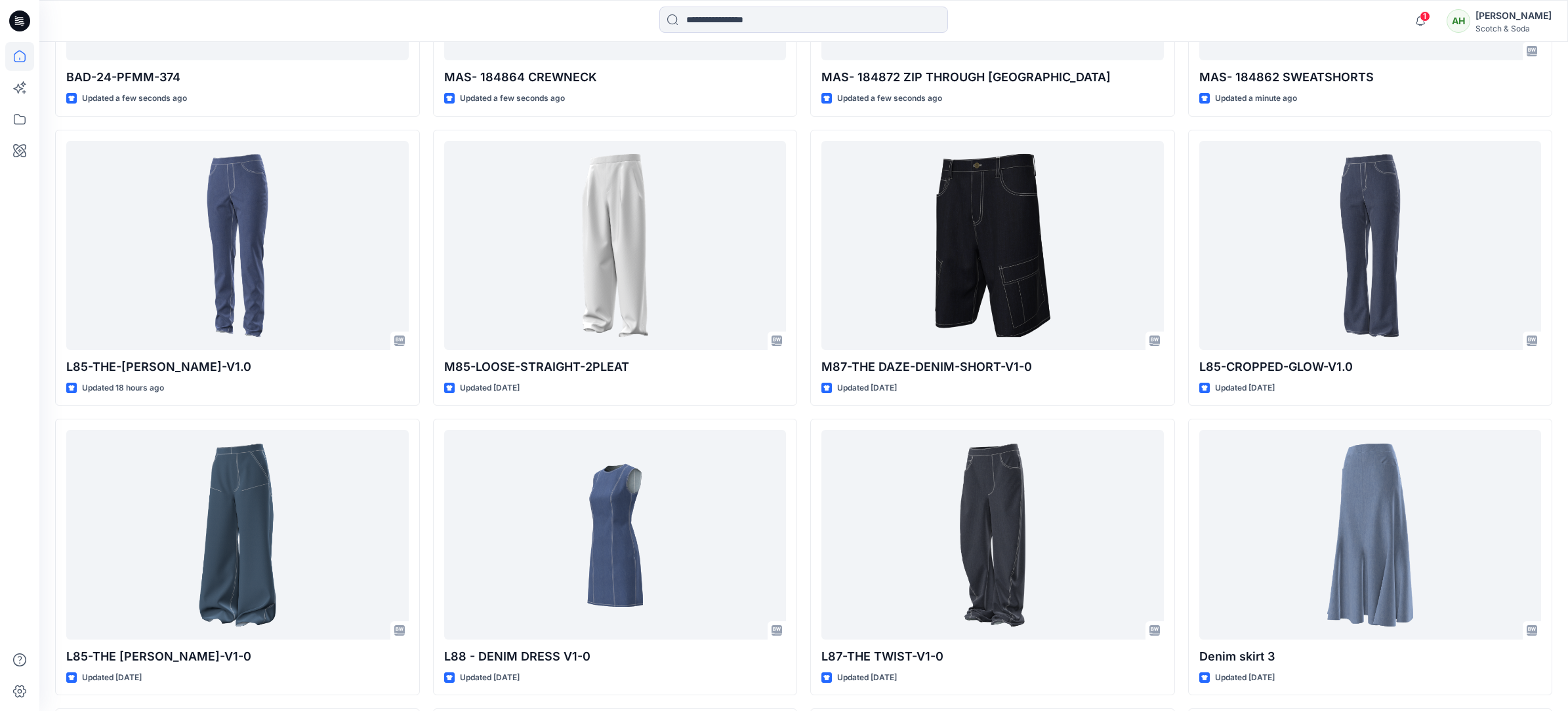
scroll to position [672, 0]
